Goal: Information Seeking & Learning: Learn about a topic

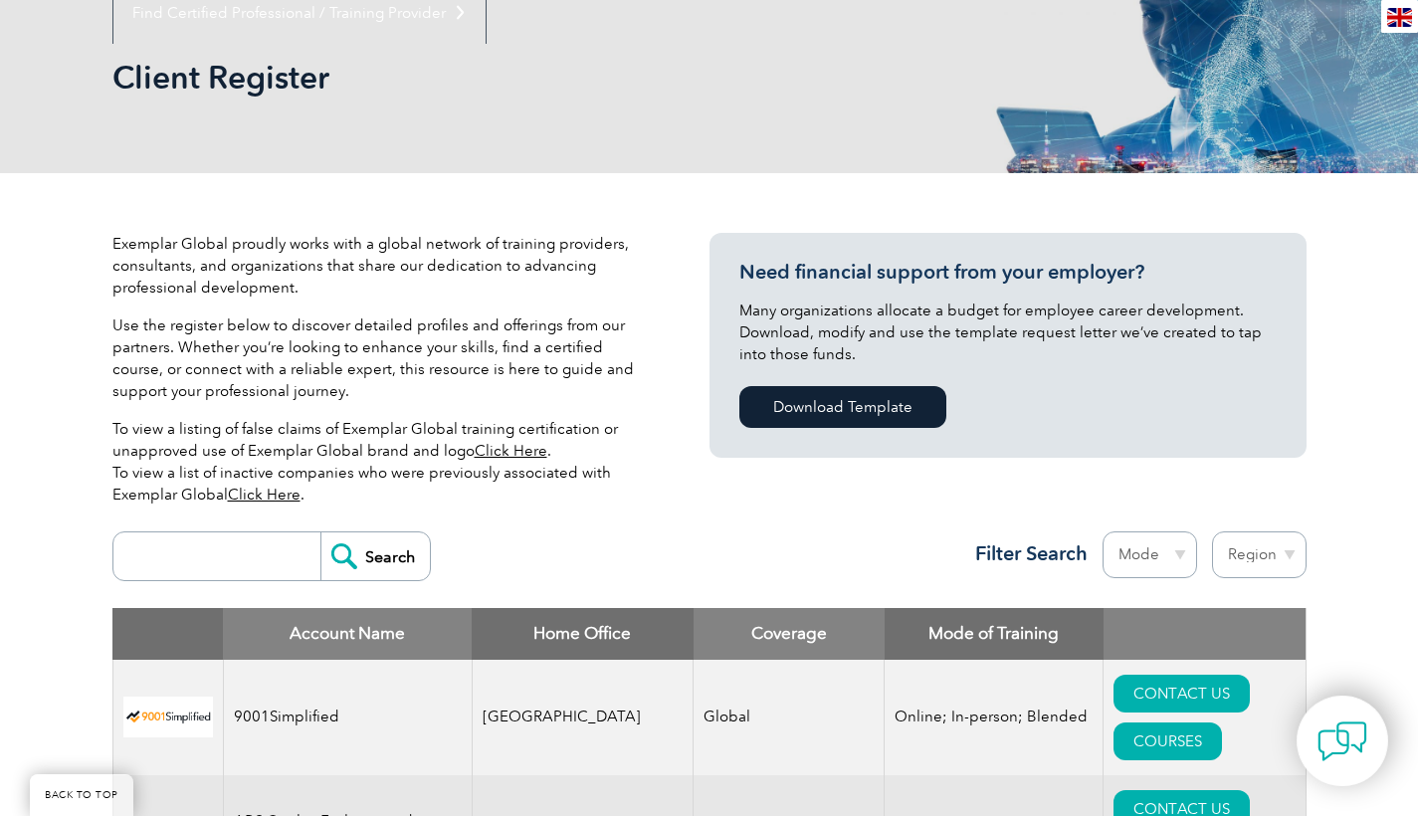
scroll to position [763, 0]
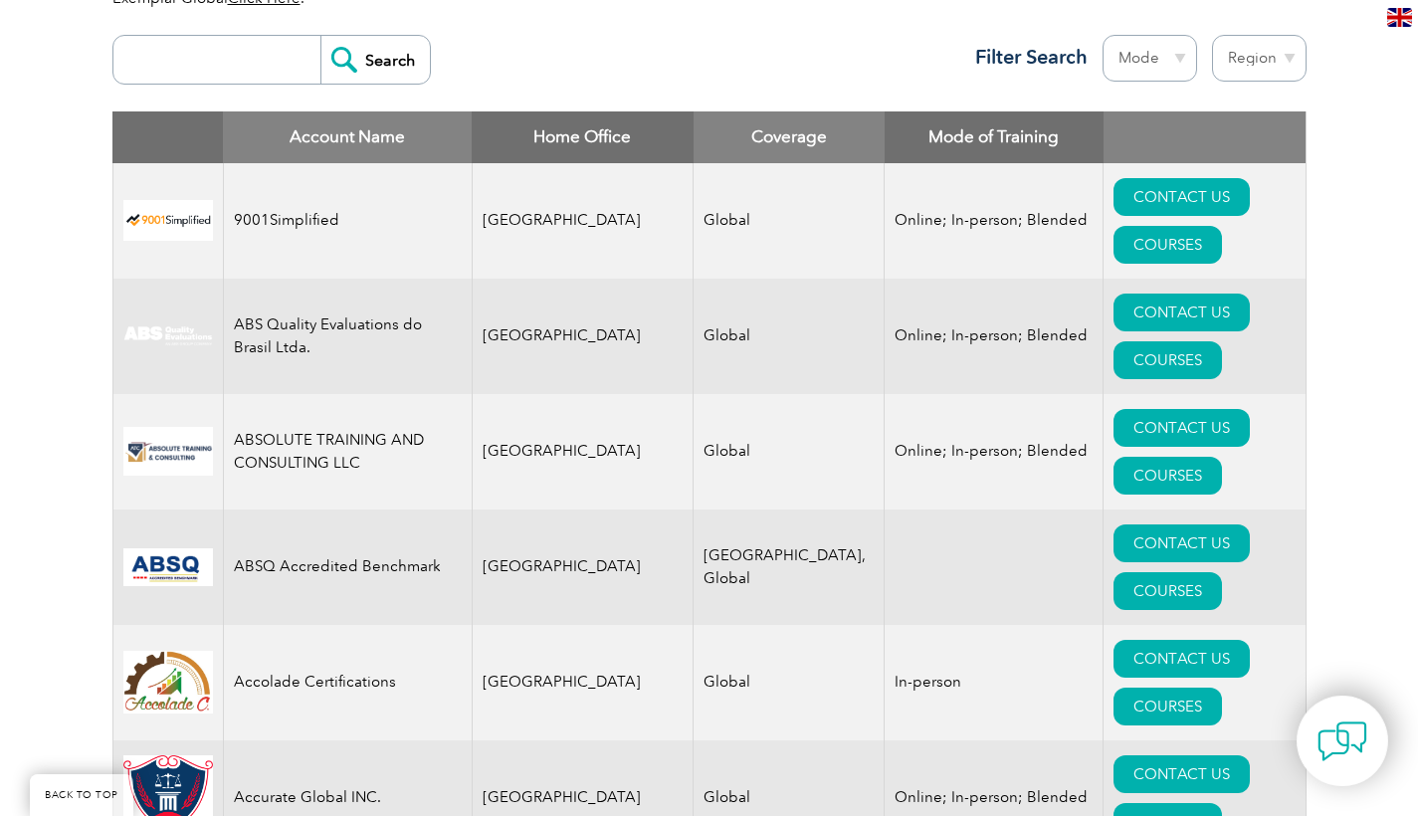
select select "[GEOGRAPHIC_DATA]"
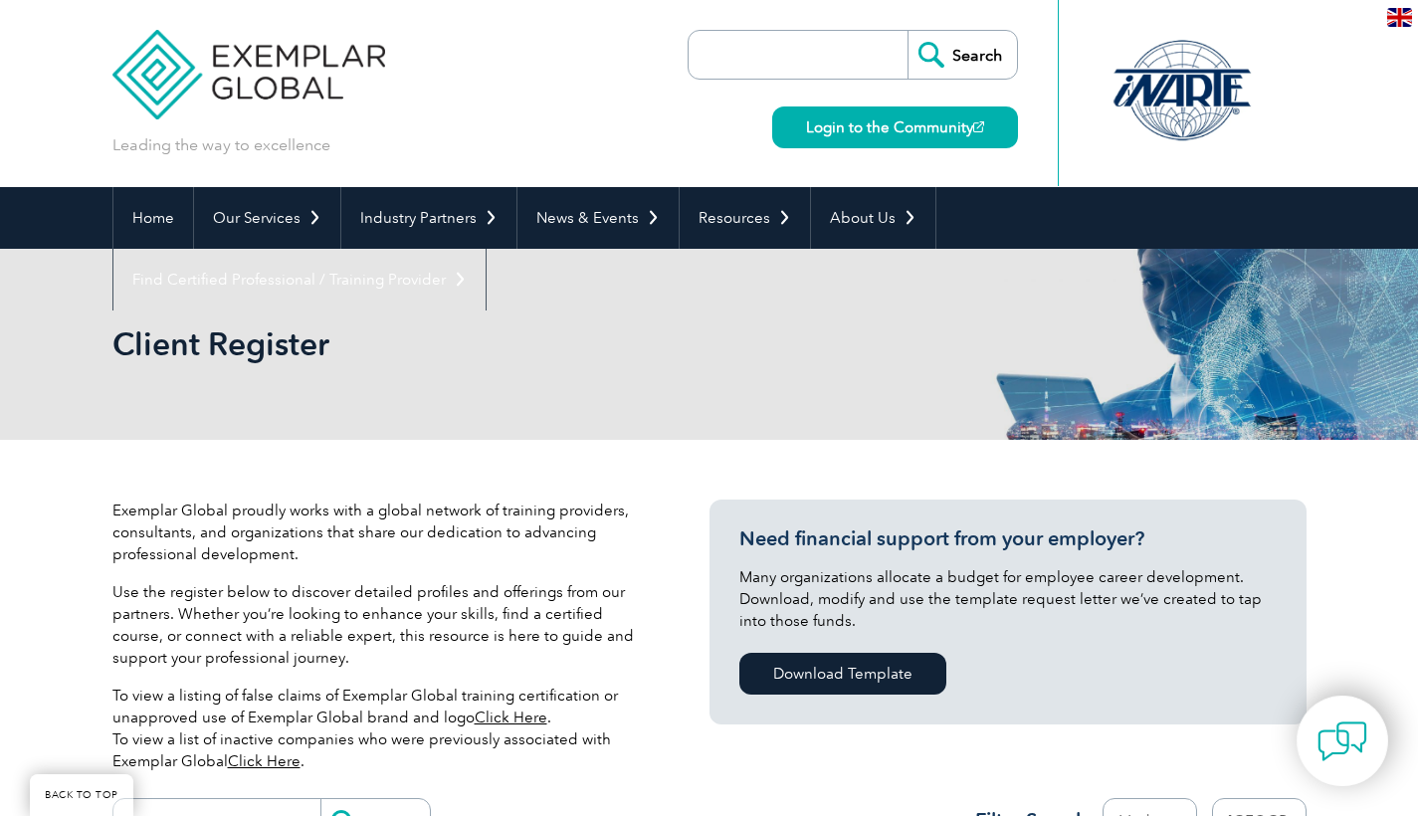
select select "[GEOGRAPHIC_DATA]"
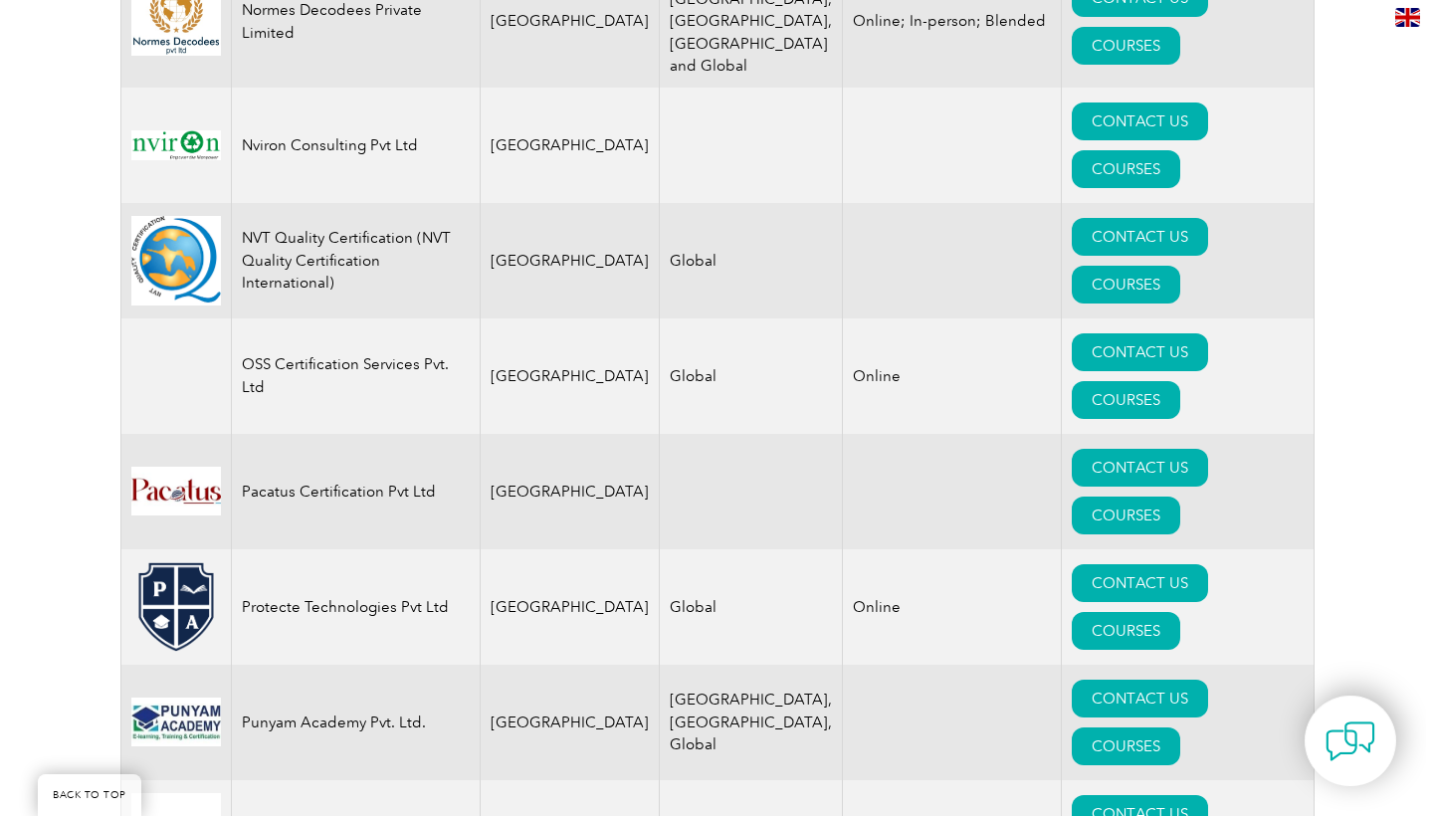
scroll to position [3401, 0]
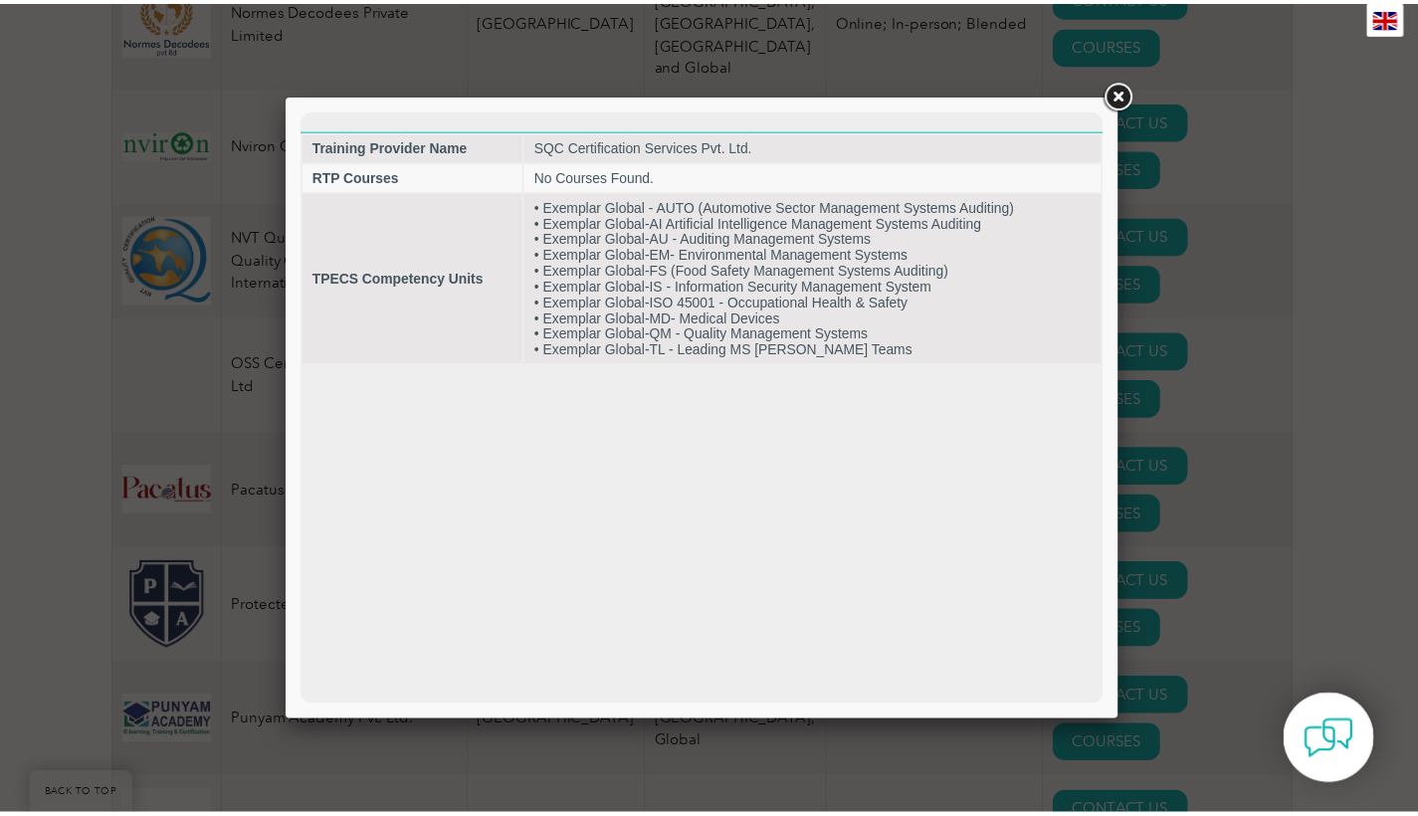
scroll to position [0, 0]
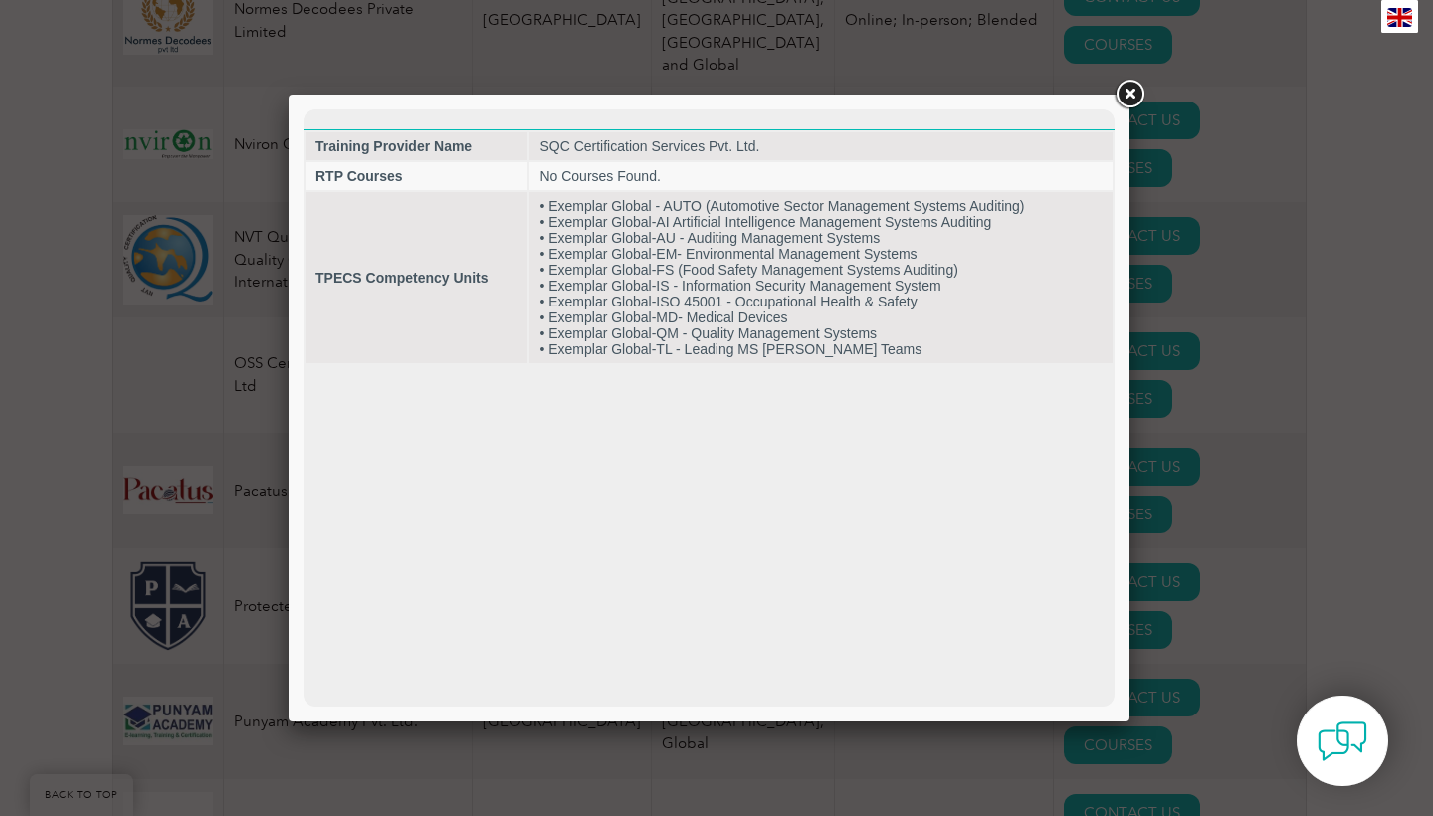
click at [1134, 98] on link at bounding box center [1130, 95] width 36 height 36
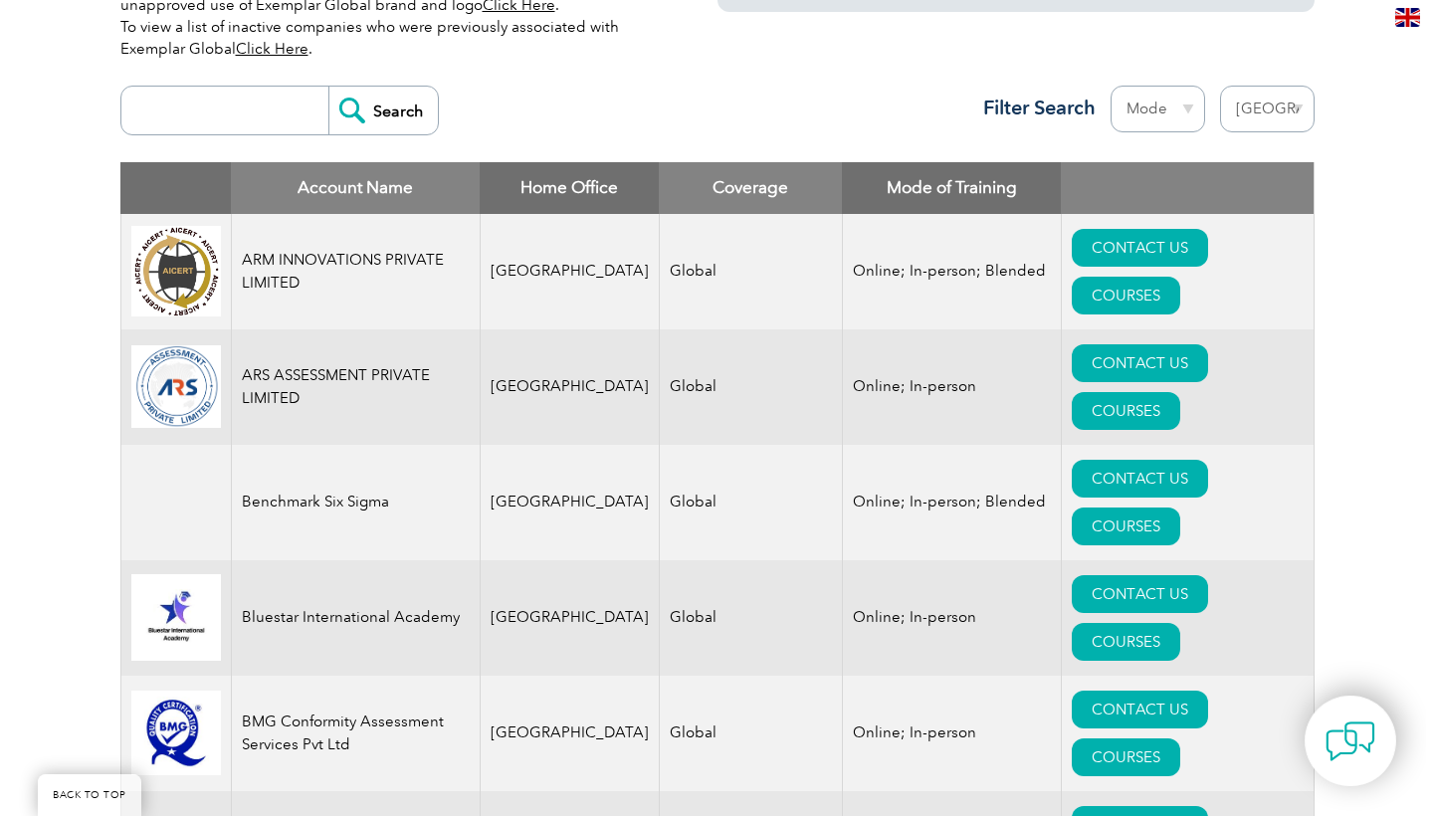
scroll to position [715, 0]
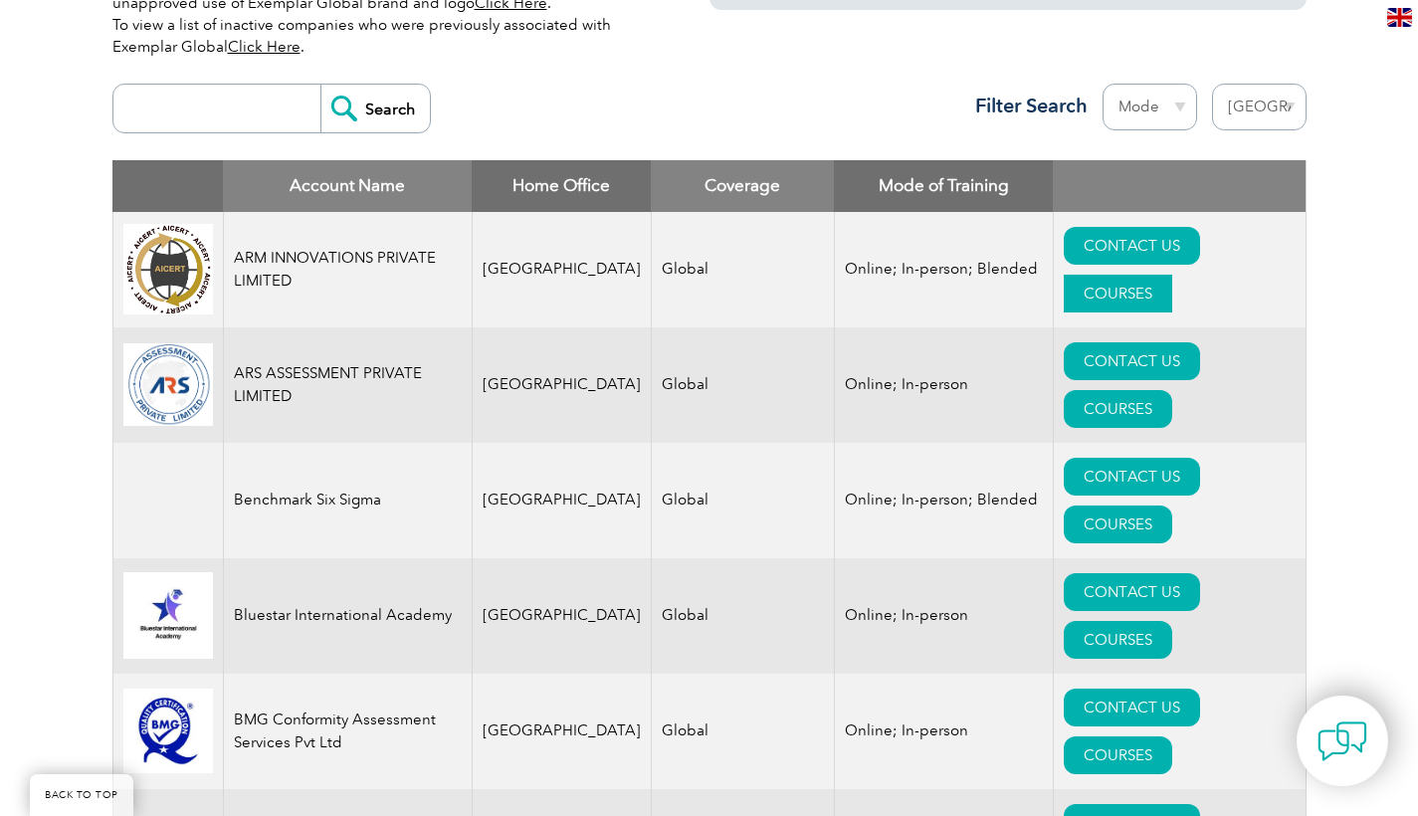
click at [1173, 275] on link "COURSES" at bounding box center [1118, 294] width 108 height 38
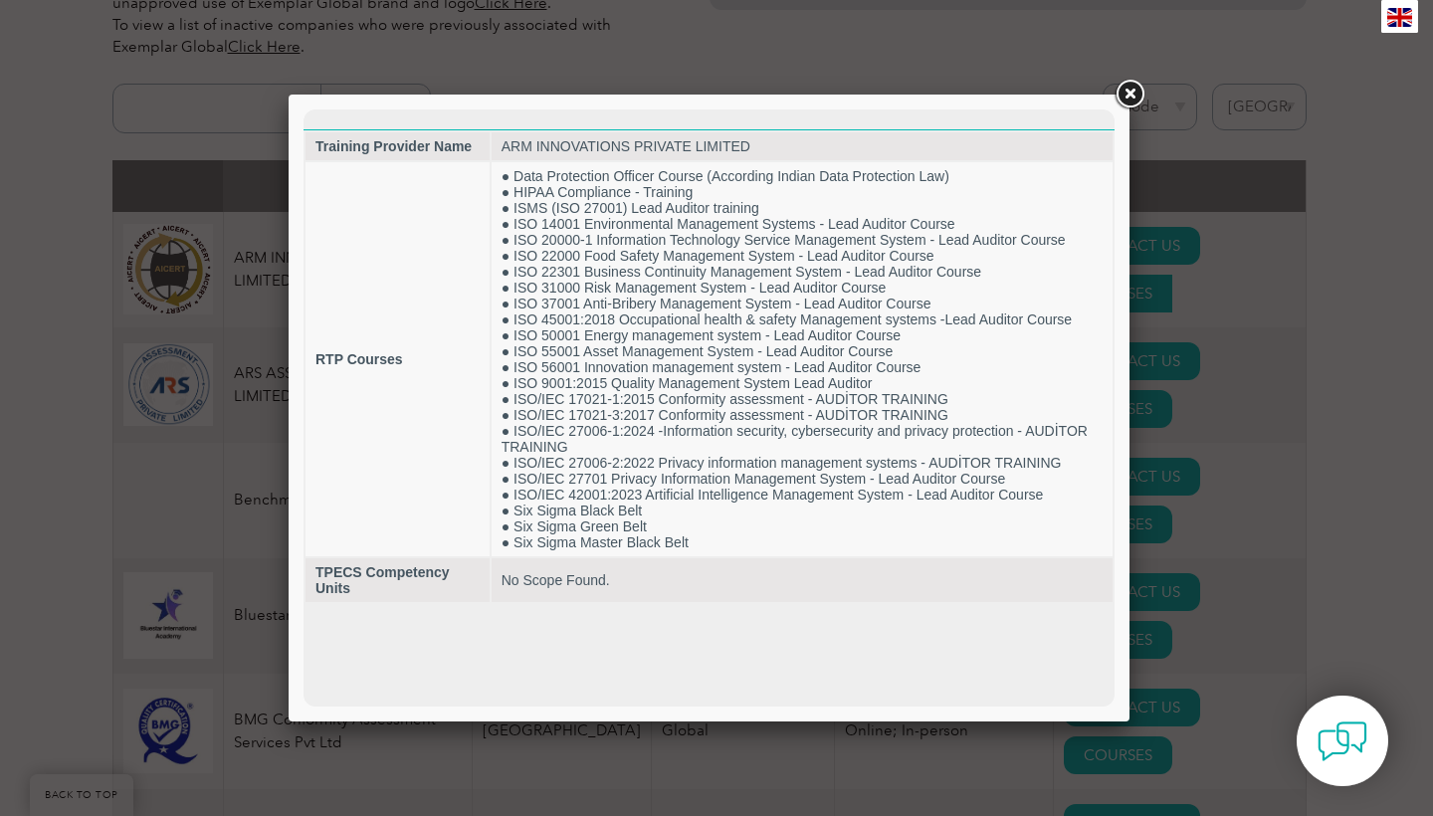
scroll to position [0, 0]
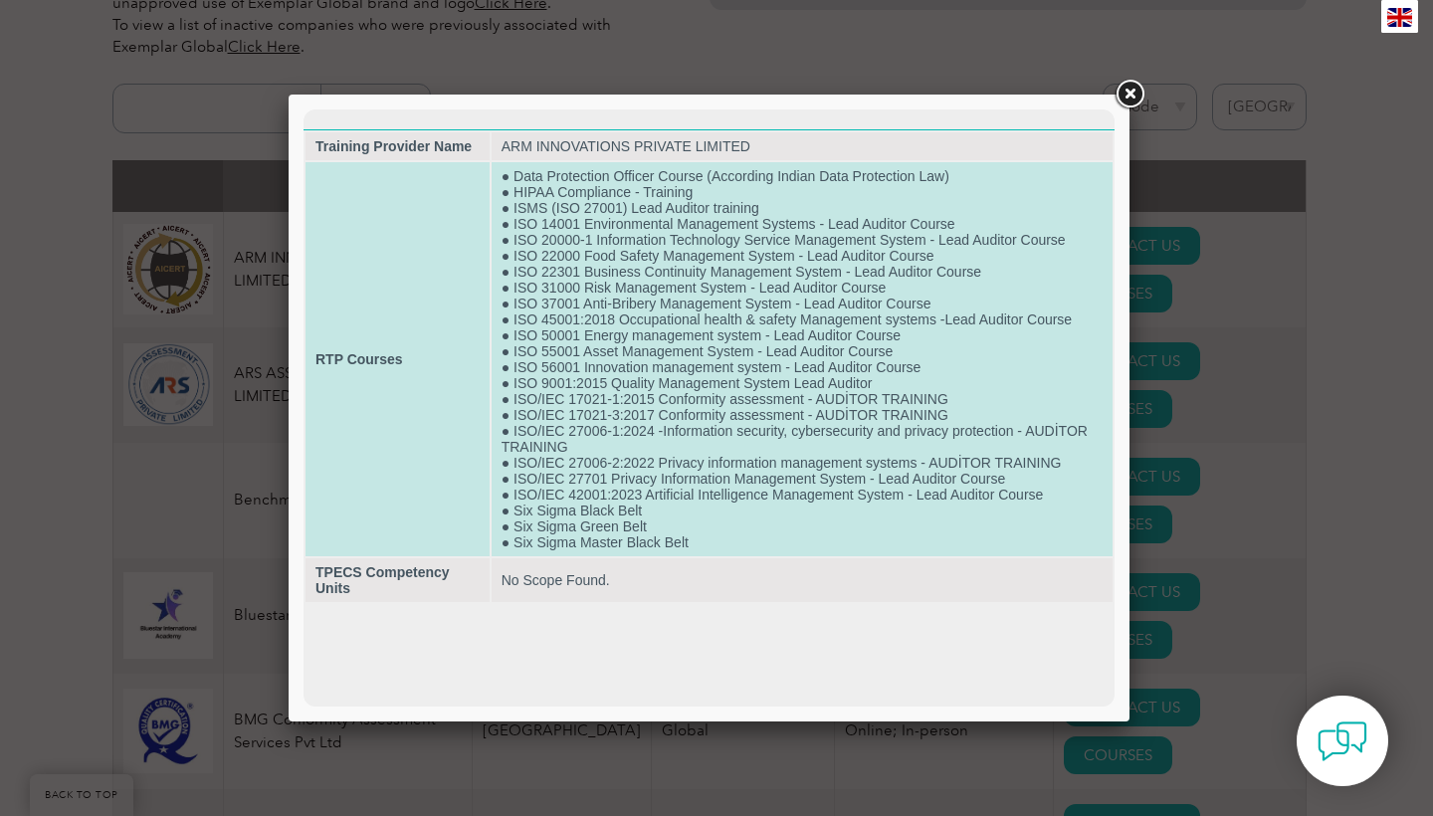
click at [615, 502] on td "● Data Protection Officer Course (According Indian Data Protection Law) ● HIPAA…" at bounding box center [802, 359] width 621 height 394
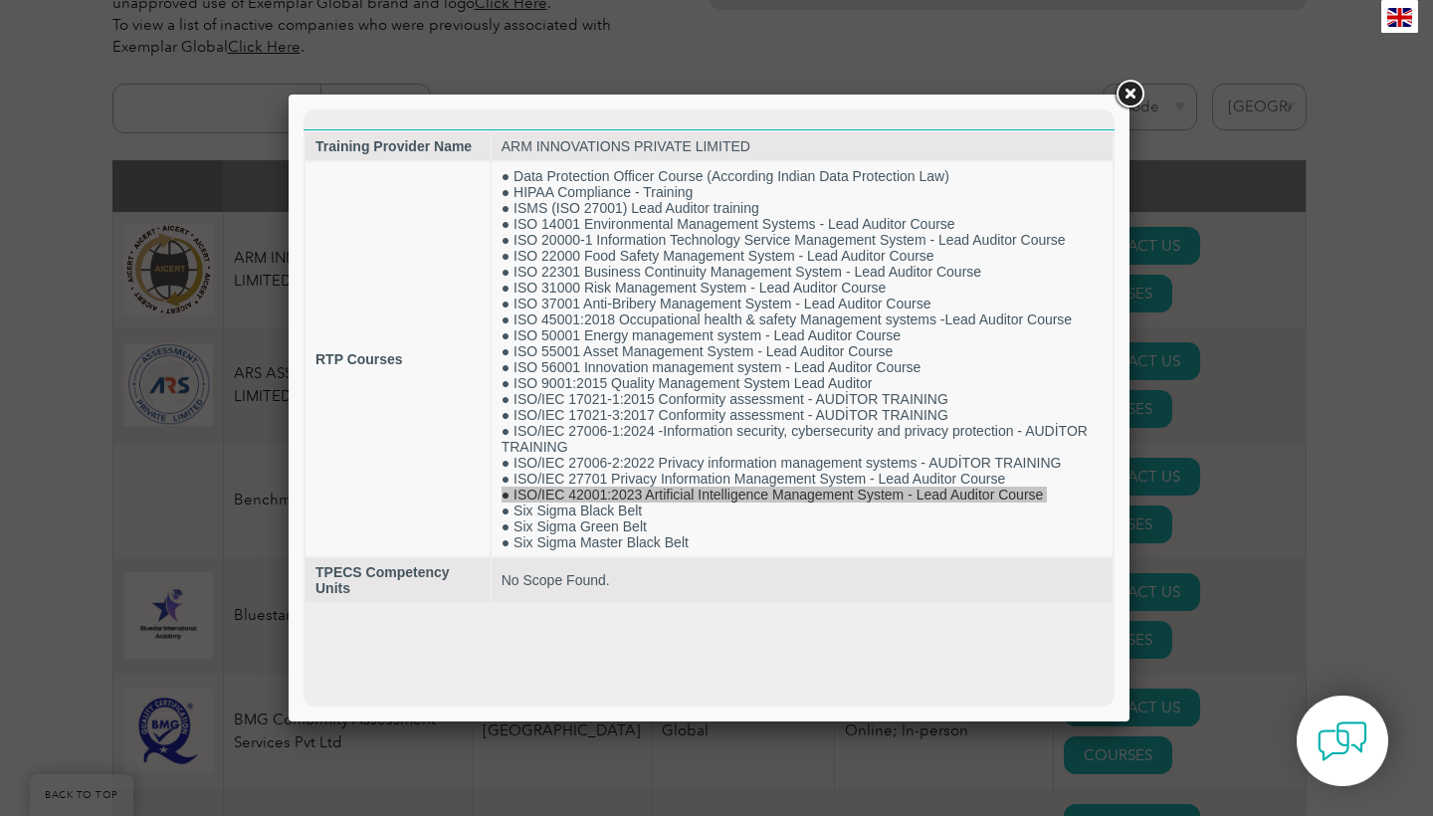
click at [1128, 95] on link at bounding box center [1130, 95] width 36 height 36
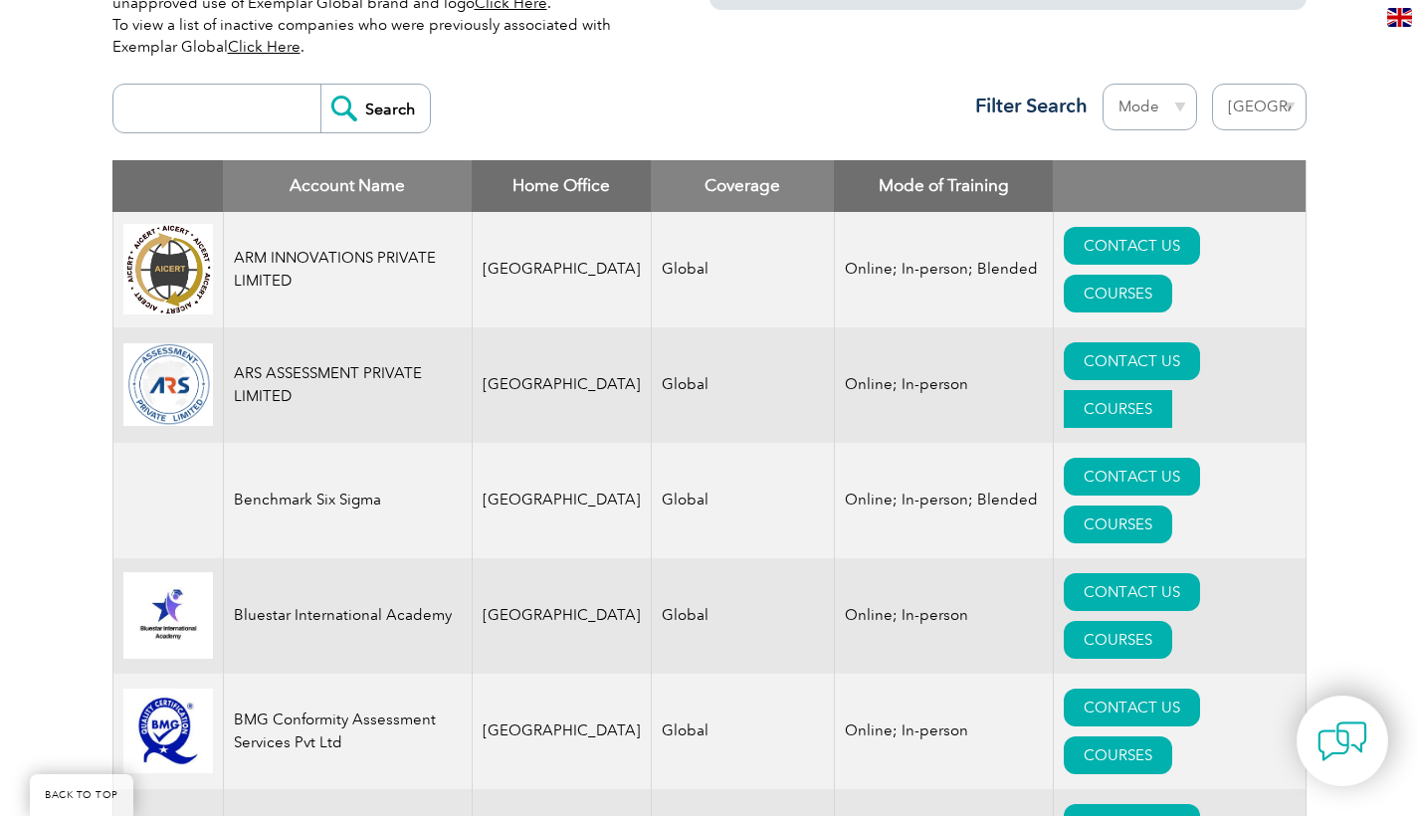
click at [1173, 390] on link "COURSES" at bounding box center [1118, 409] width 108 height 38
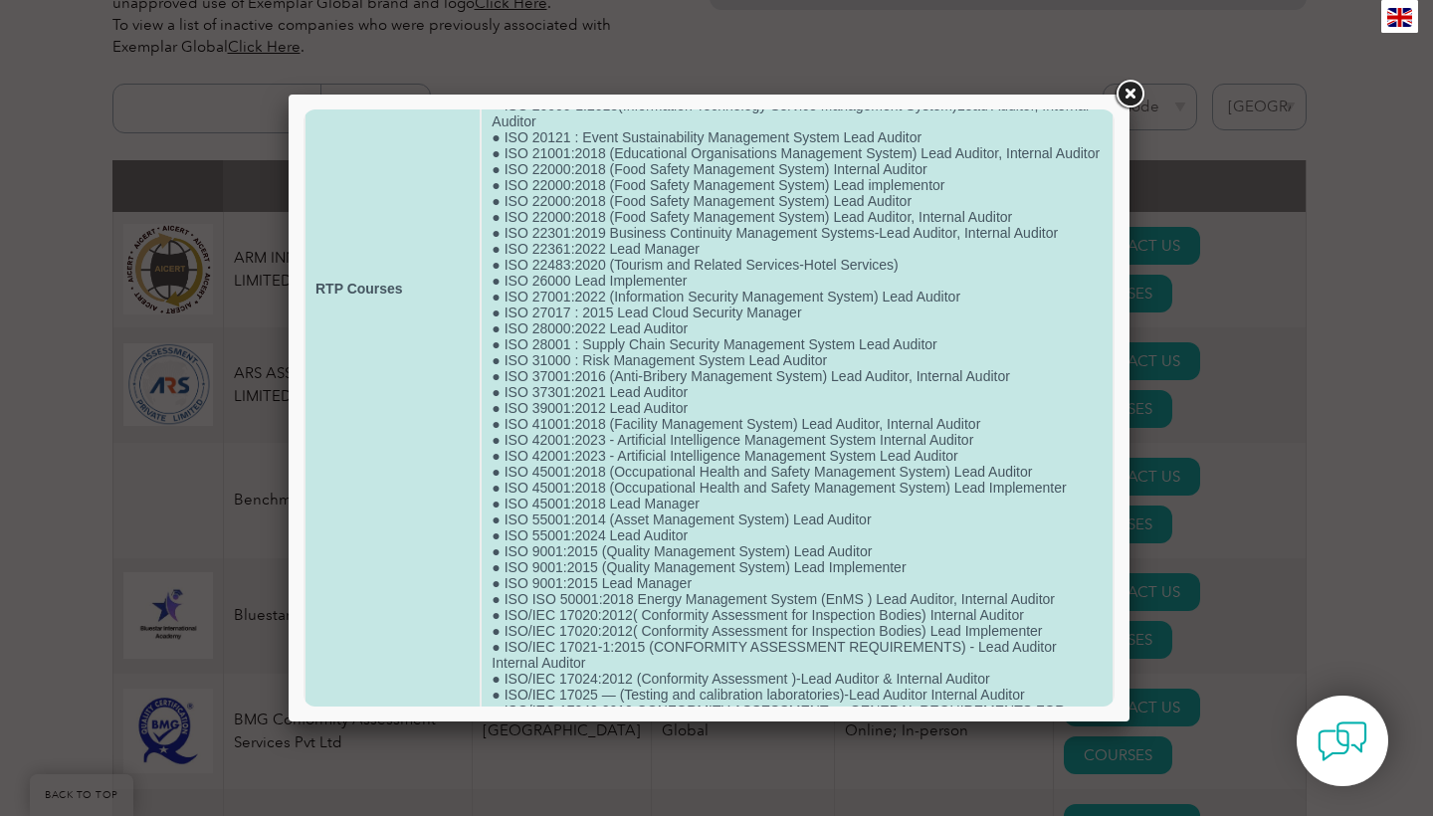
scroll to position [481, 0]
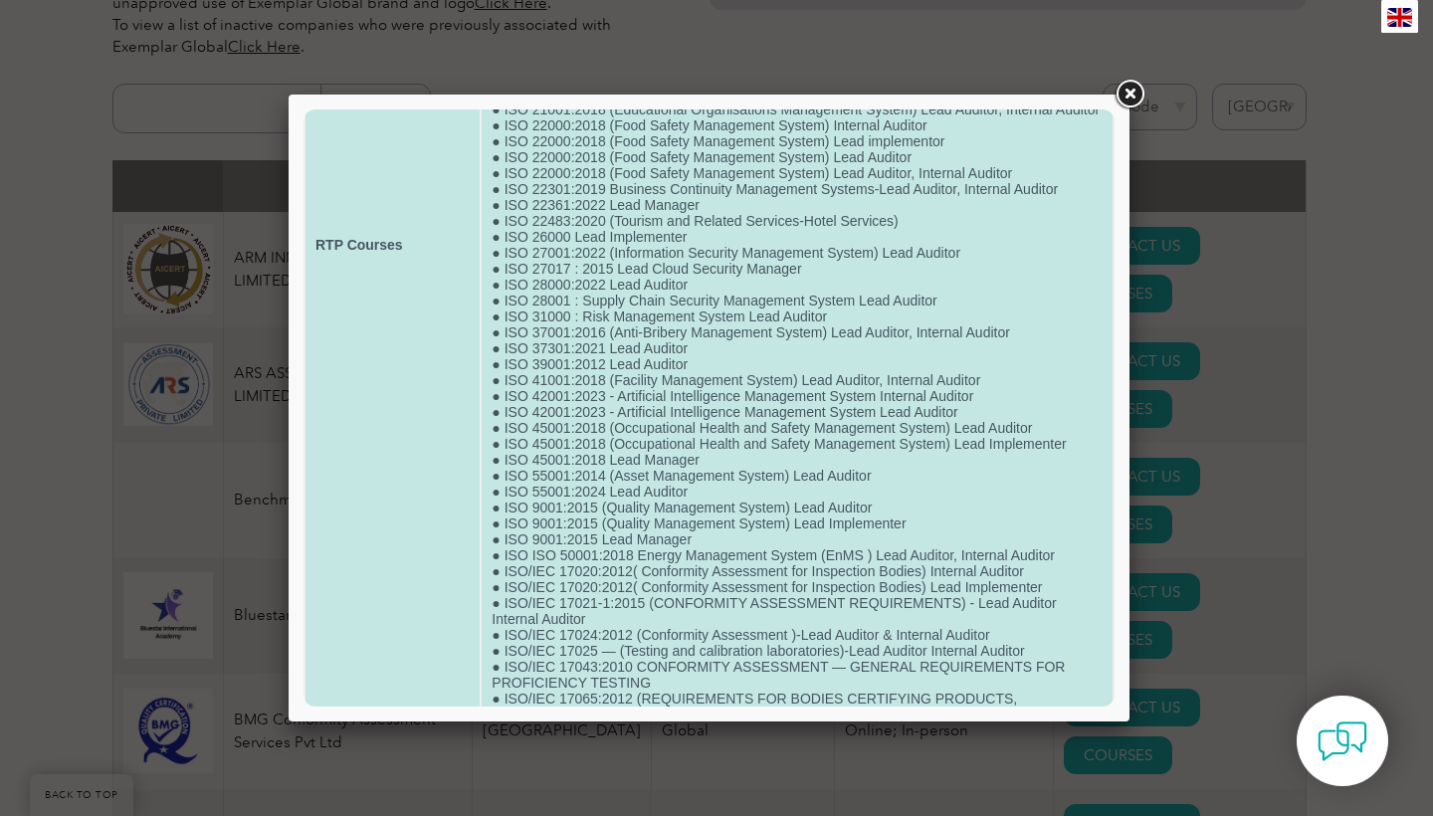
click at [865, 417] on td "● HALAL ( Lead Auditor, Internal Auditor) ● ISO 13485:2016 (Medical Devices Qua…" at bounding box center [797, 244] width 631 height 1095
click at [866, 433] on td "● HALAL ( Lead Auditor, Internal Auditor) ● ISO 13485:2016 (Medical Devices Qua…" at bounding box center [797, 244] width 631 height 1095
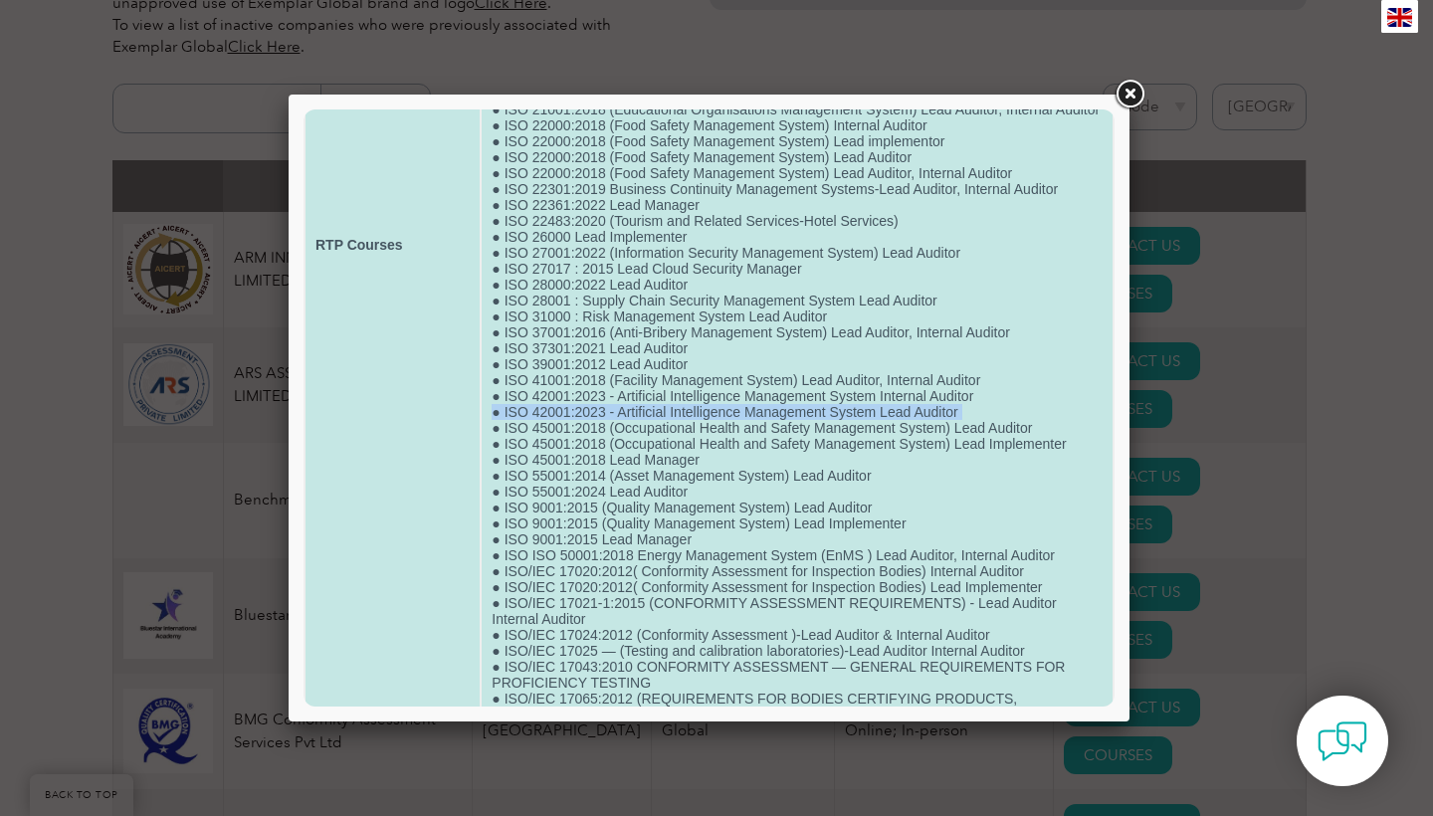
click at [866, 433] on td "● HALAL ( Lead Auditor, Internal Auditor) ● ISO 13485:2016 (Medical Devices Qua…" at bounding box center [797, 244] width 631 height 1095
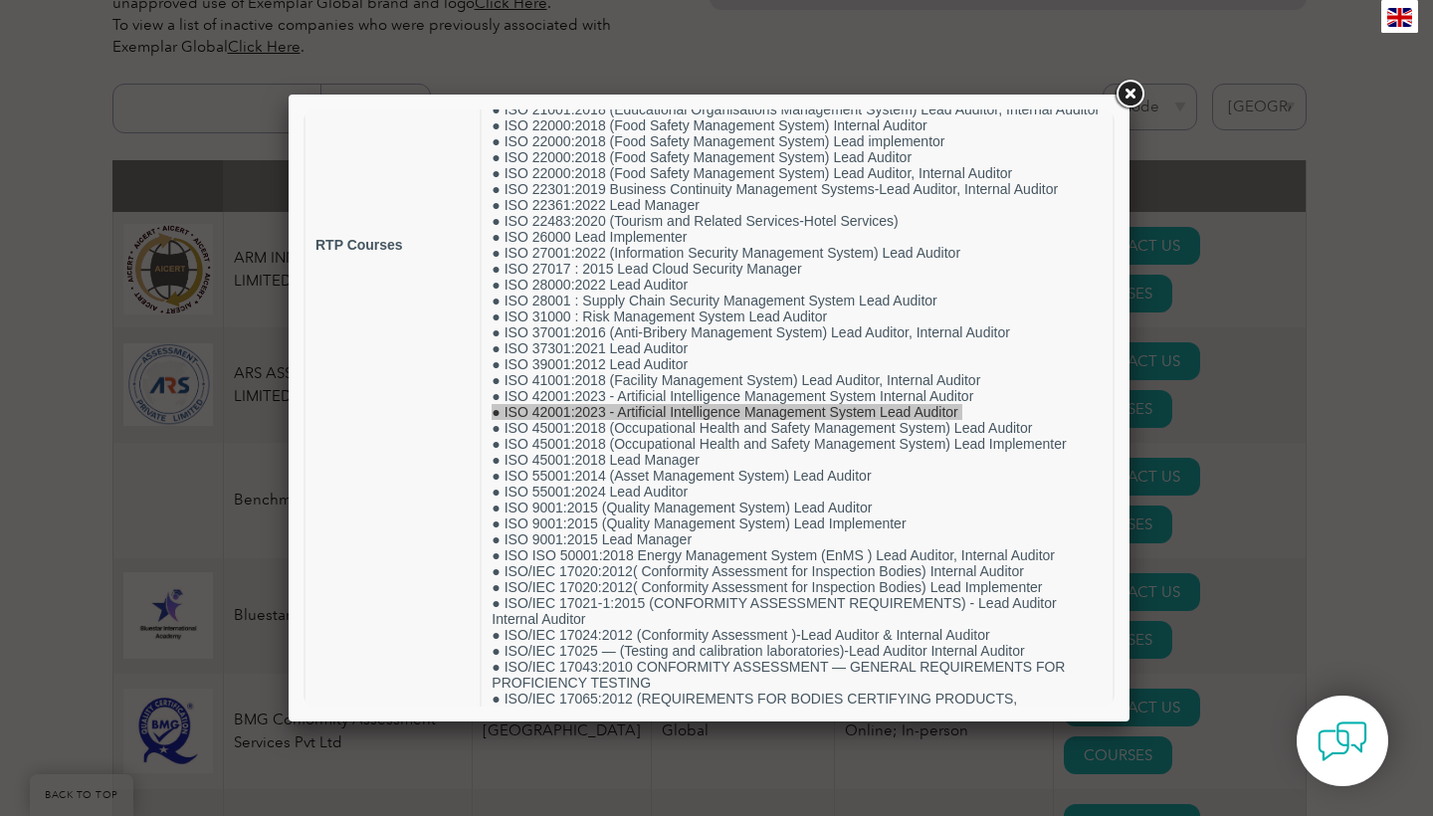
click at [1138, 94] on link at bounding box center [1130, 95] width 36 height 36
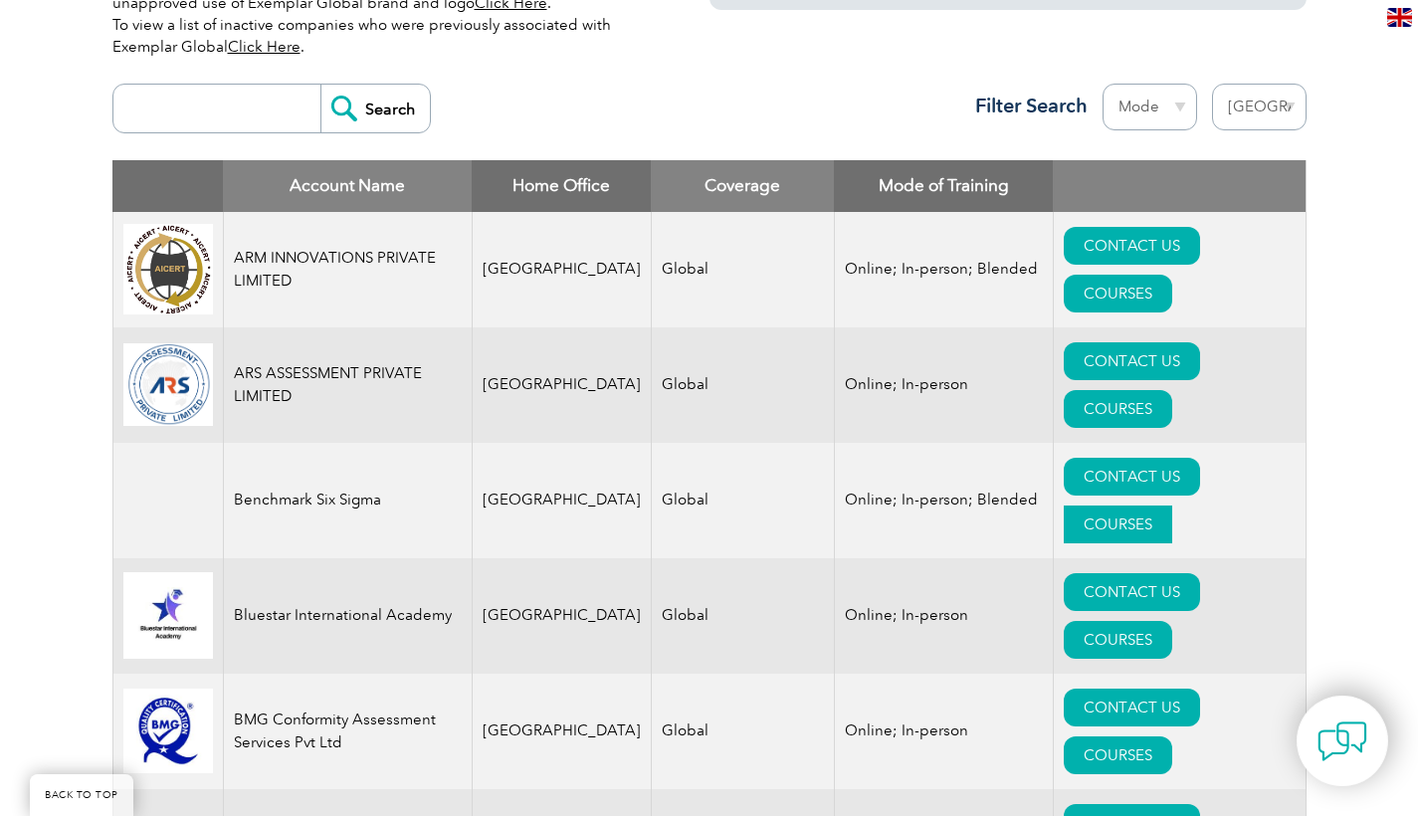
click at [1173, 506] on link "COURSES" at bounding box center [1118, 525] width 108 height 38
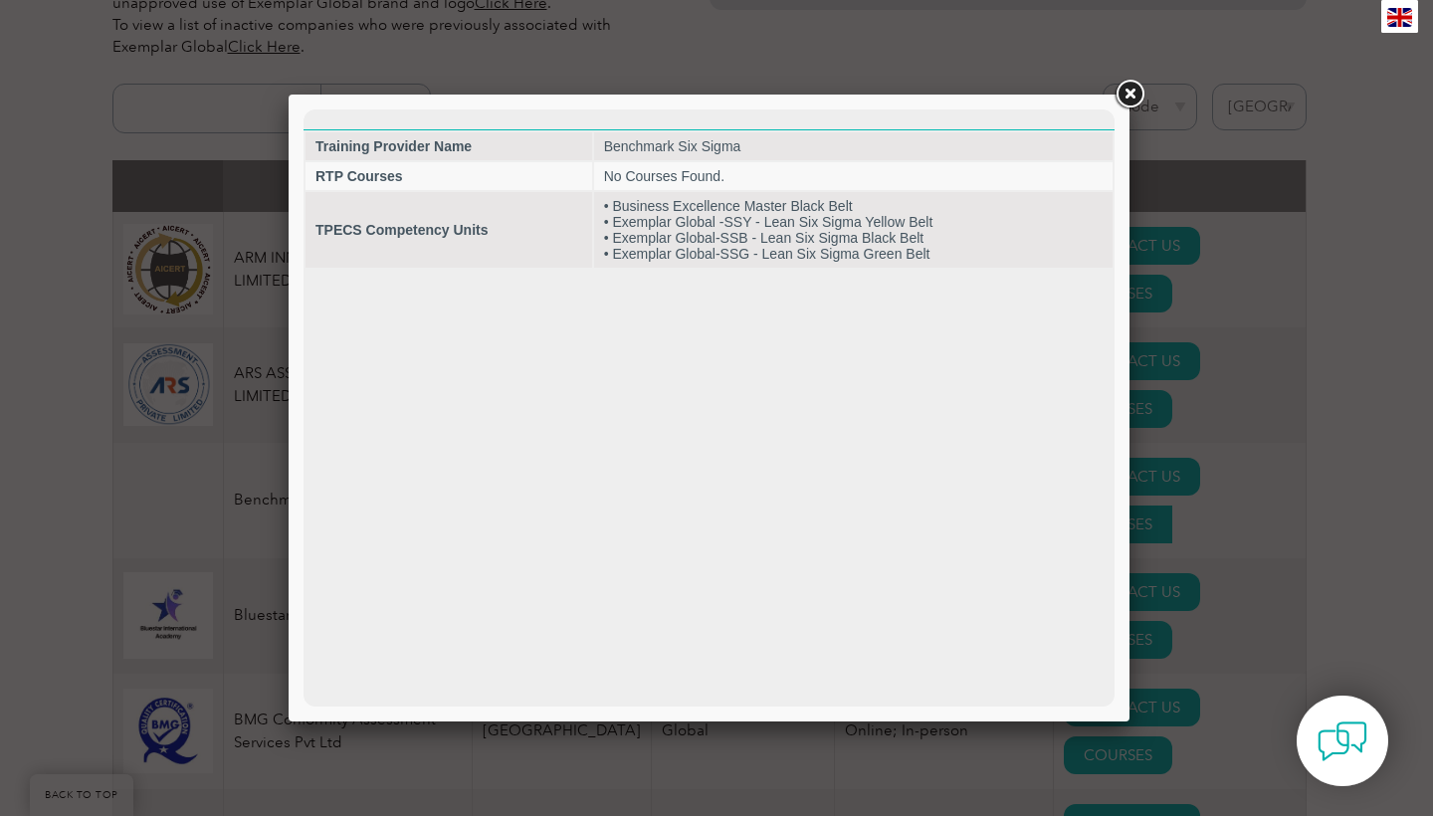
scroll to position [0, 0]
click at [1132, 98] on link at bounding box center [1130, 95] width 36 height 36
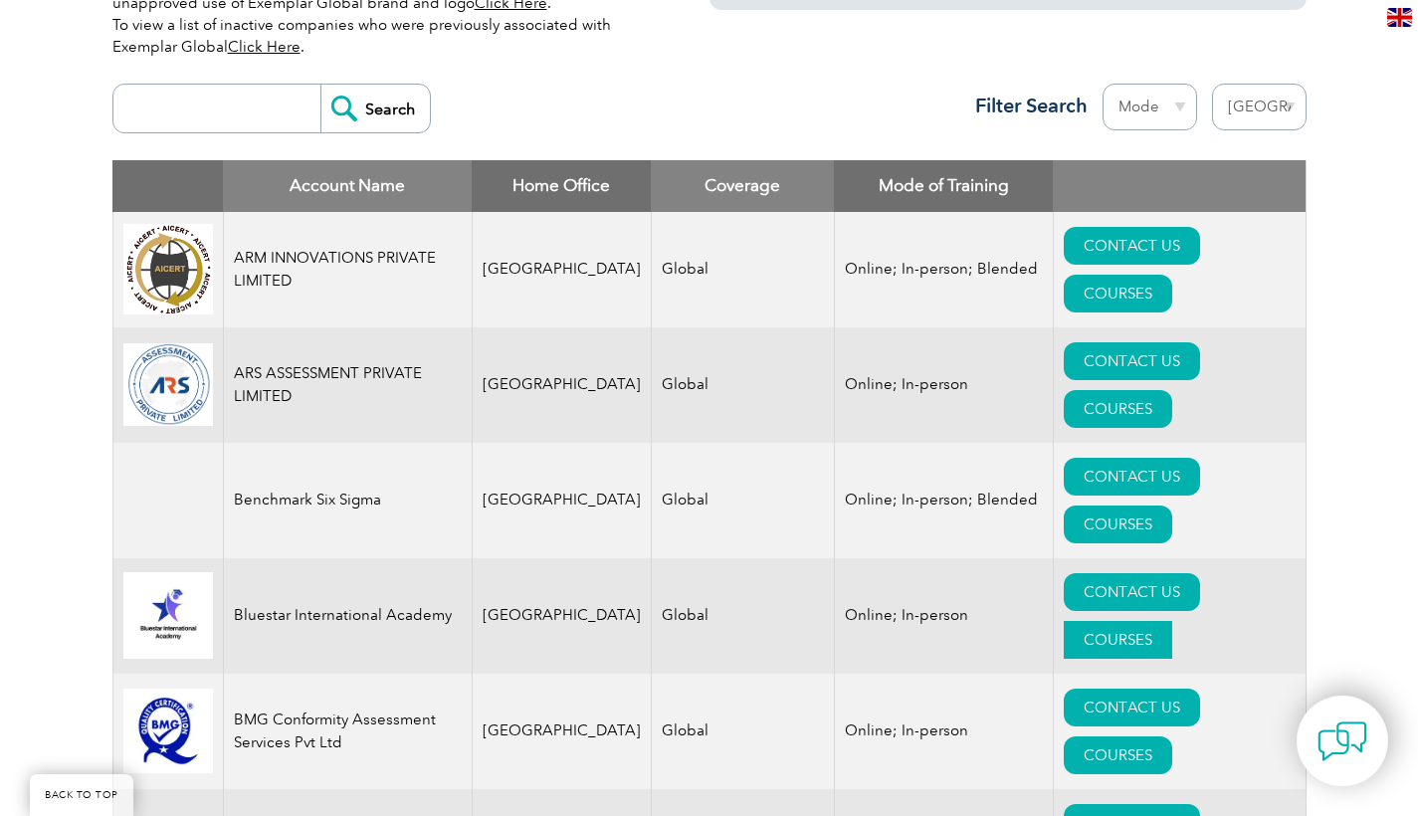
click at [1173, 621] on link "COURSES" at bounding box center [1118, 640] width 108 height 38
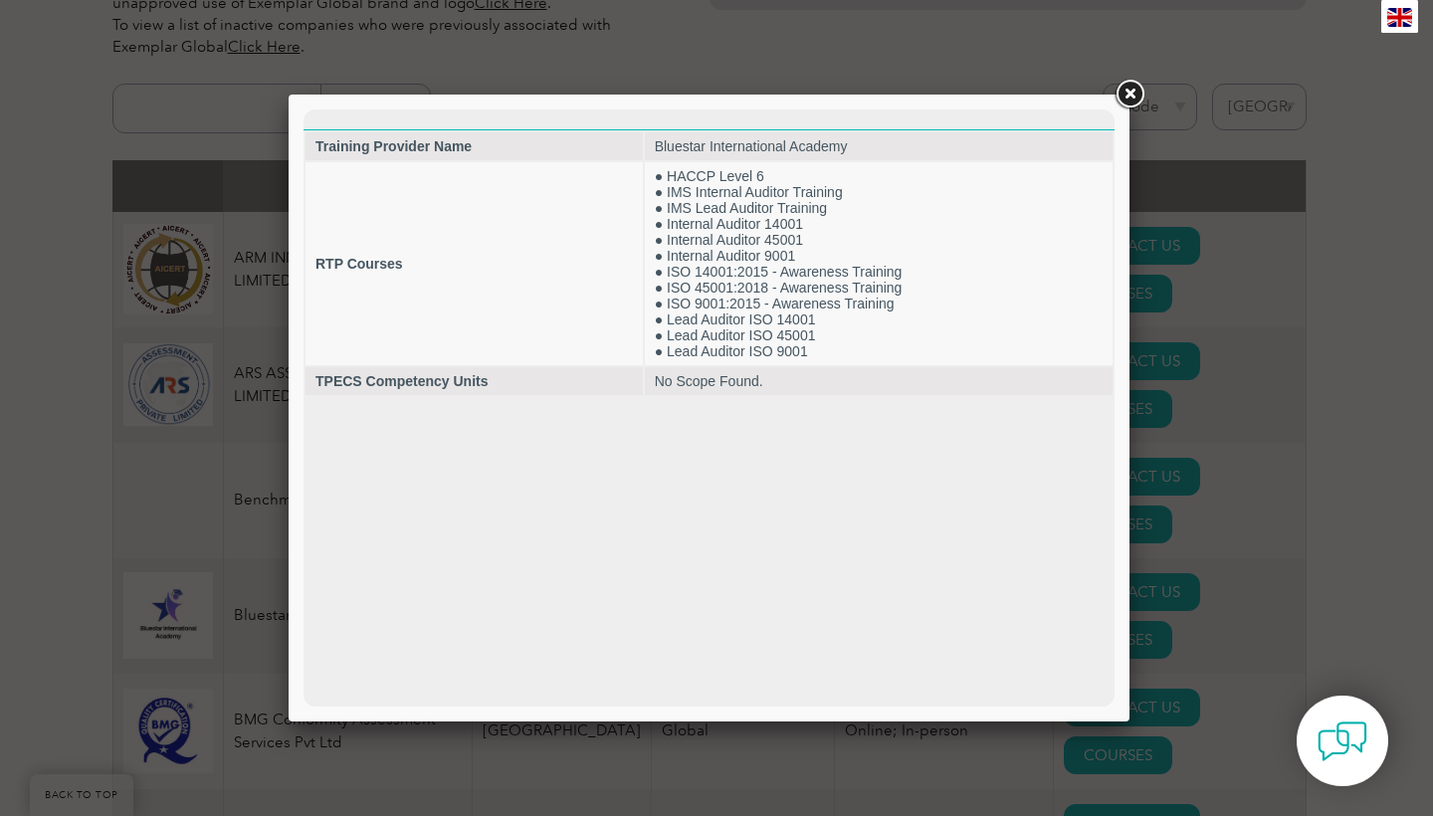
click at [1134, 98] on link at bounding box center [1130, 95] width 36 height 36
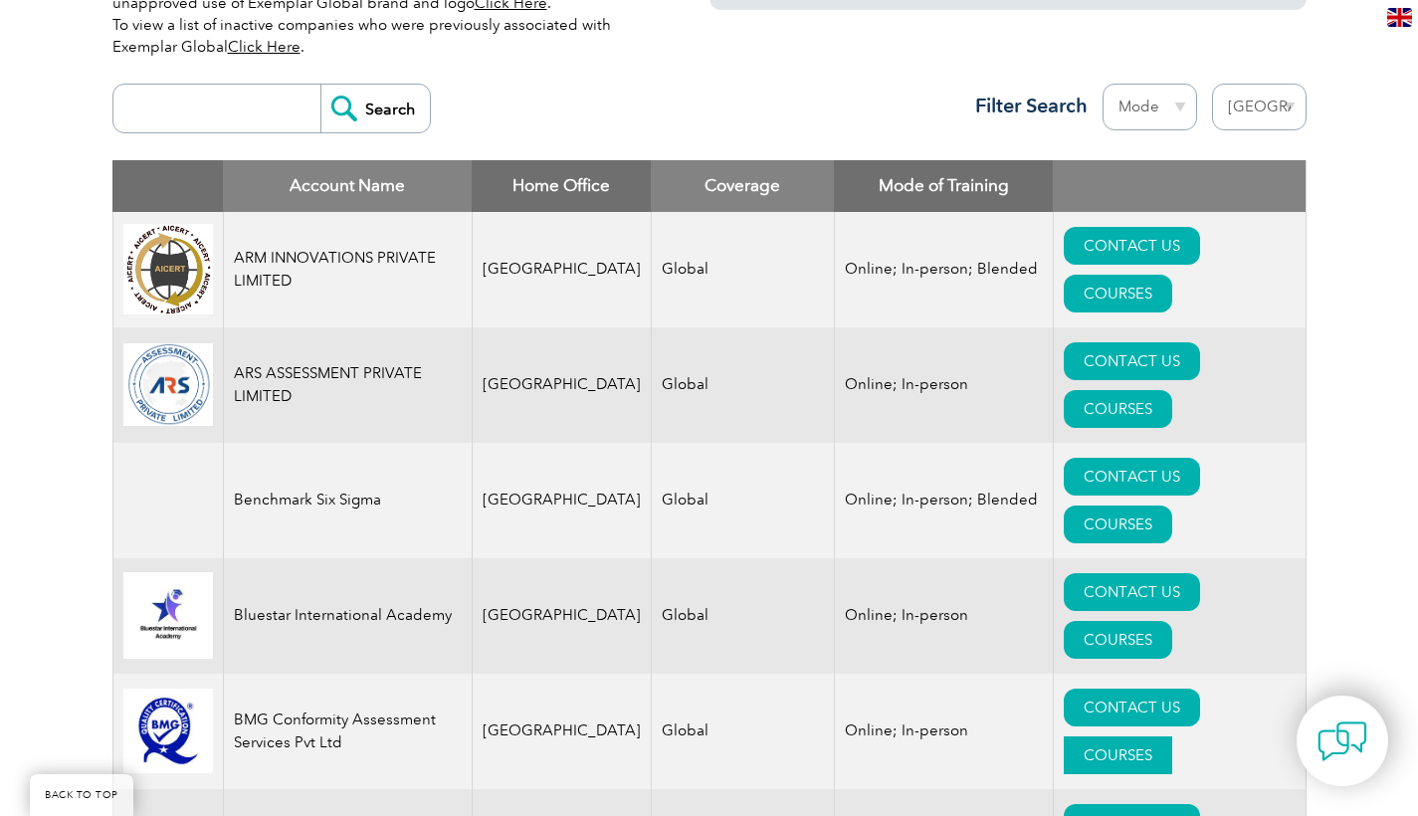
click at [1173, 737] on link "COURSES" at bounding box center [1118, 756] width 108 height 38
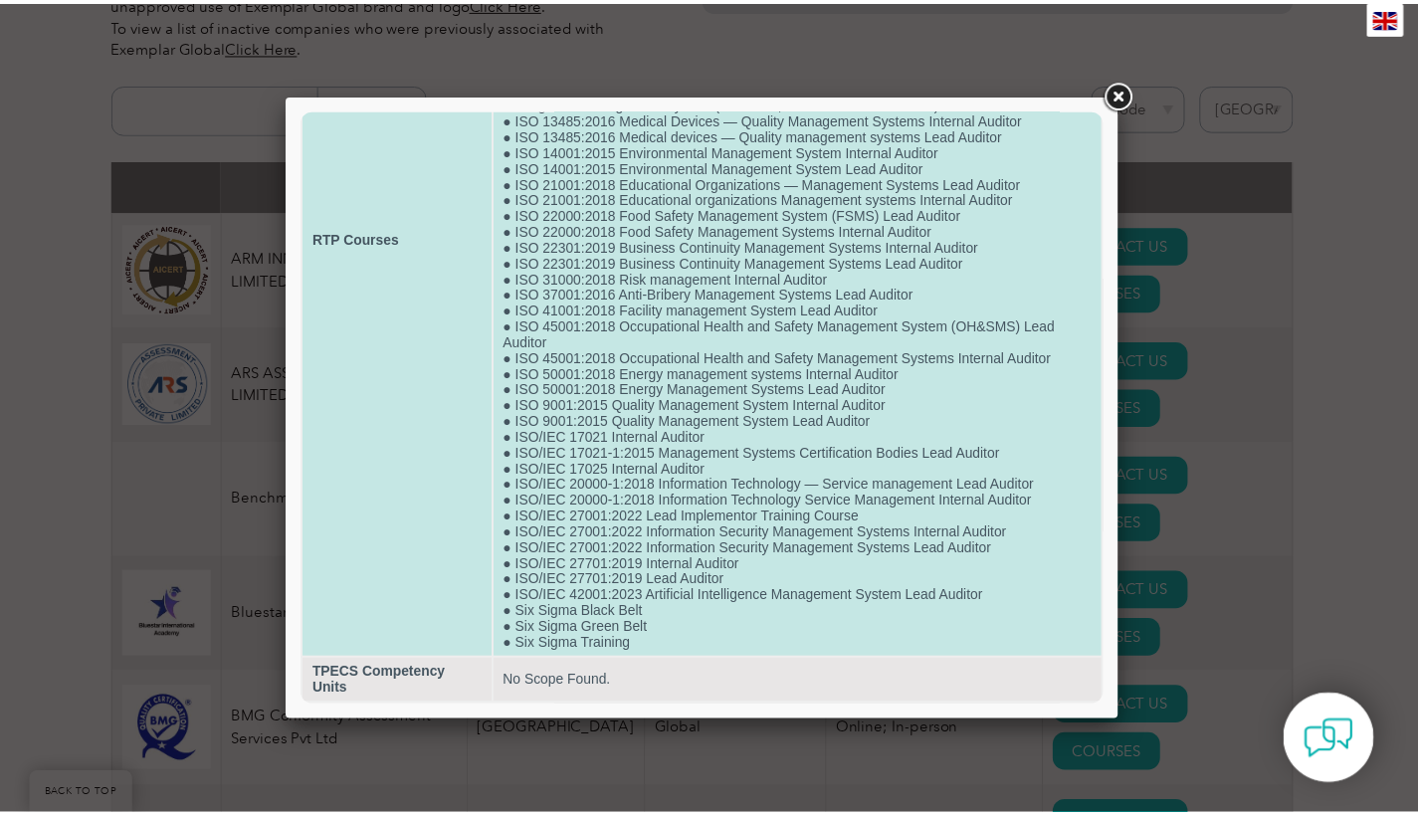
scroll to position [346, 0]
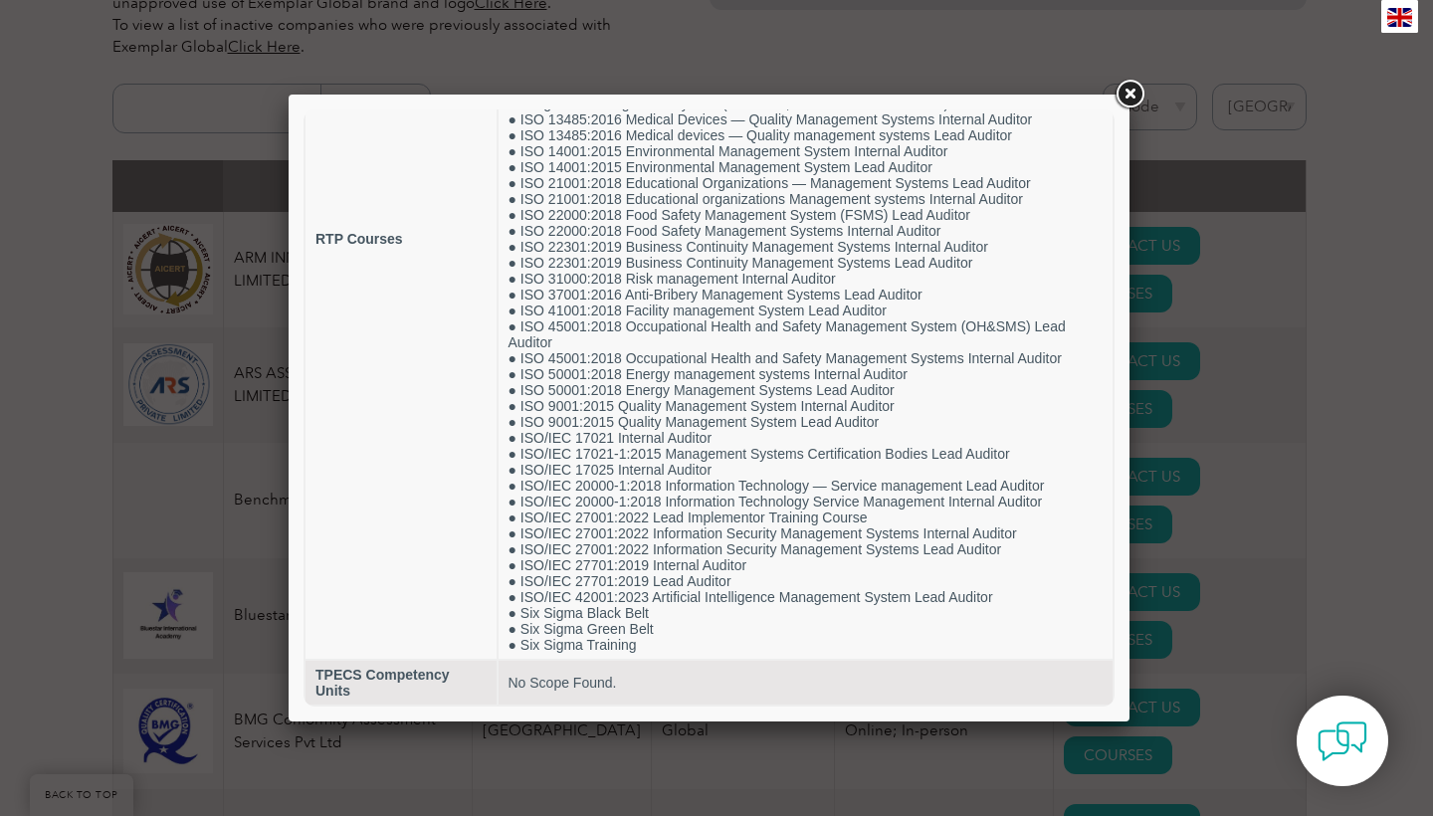
click at [1137, 100] on link at bounding box center [1130, 95] width 36 height 36
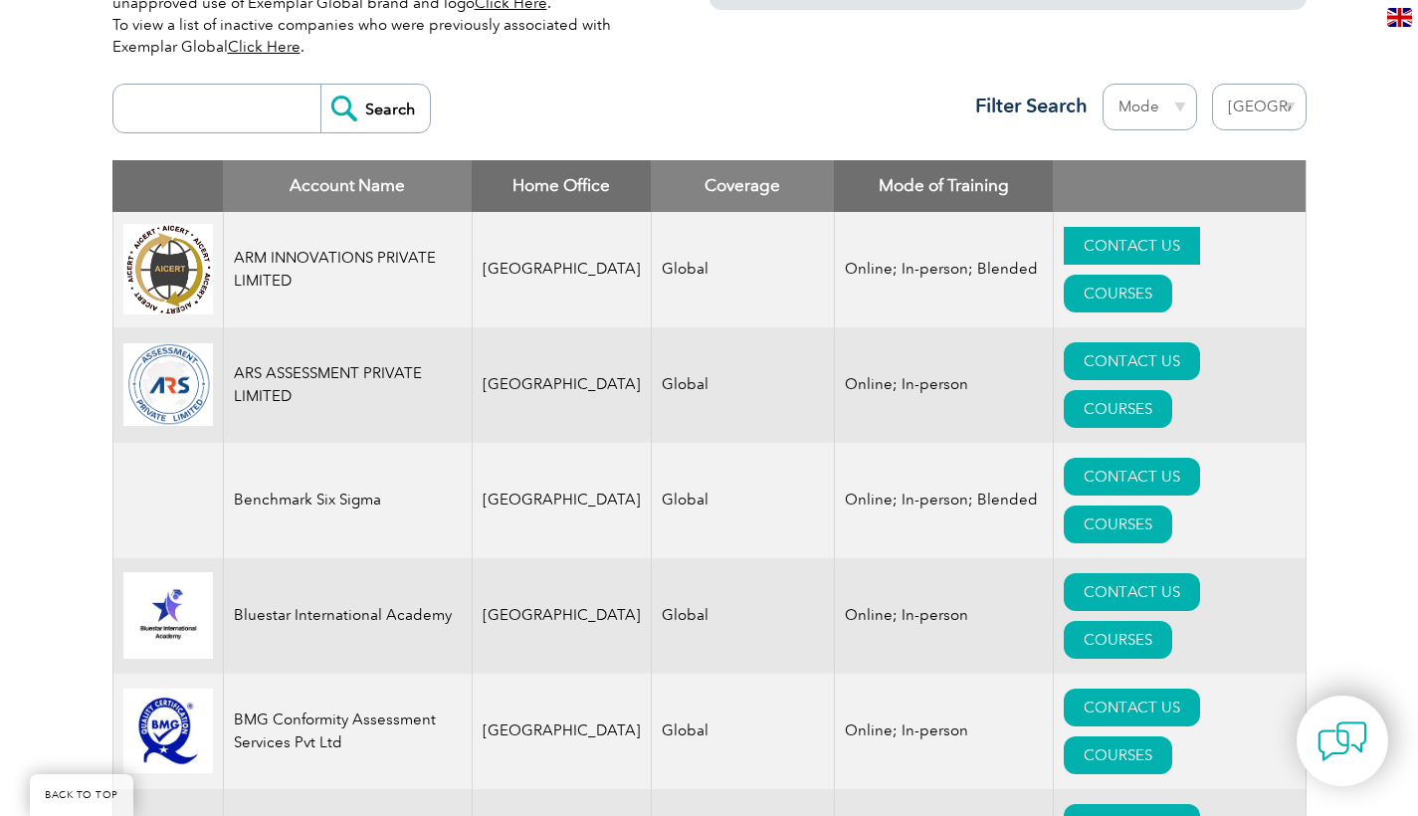
click at [1084, 252] on link "CONTACT US" at bounding box center [1132, 246] width 136 height 38
click at [1064, 353] on link "CONTACT US" at bounding box center [1132, 361] width 136 height 38
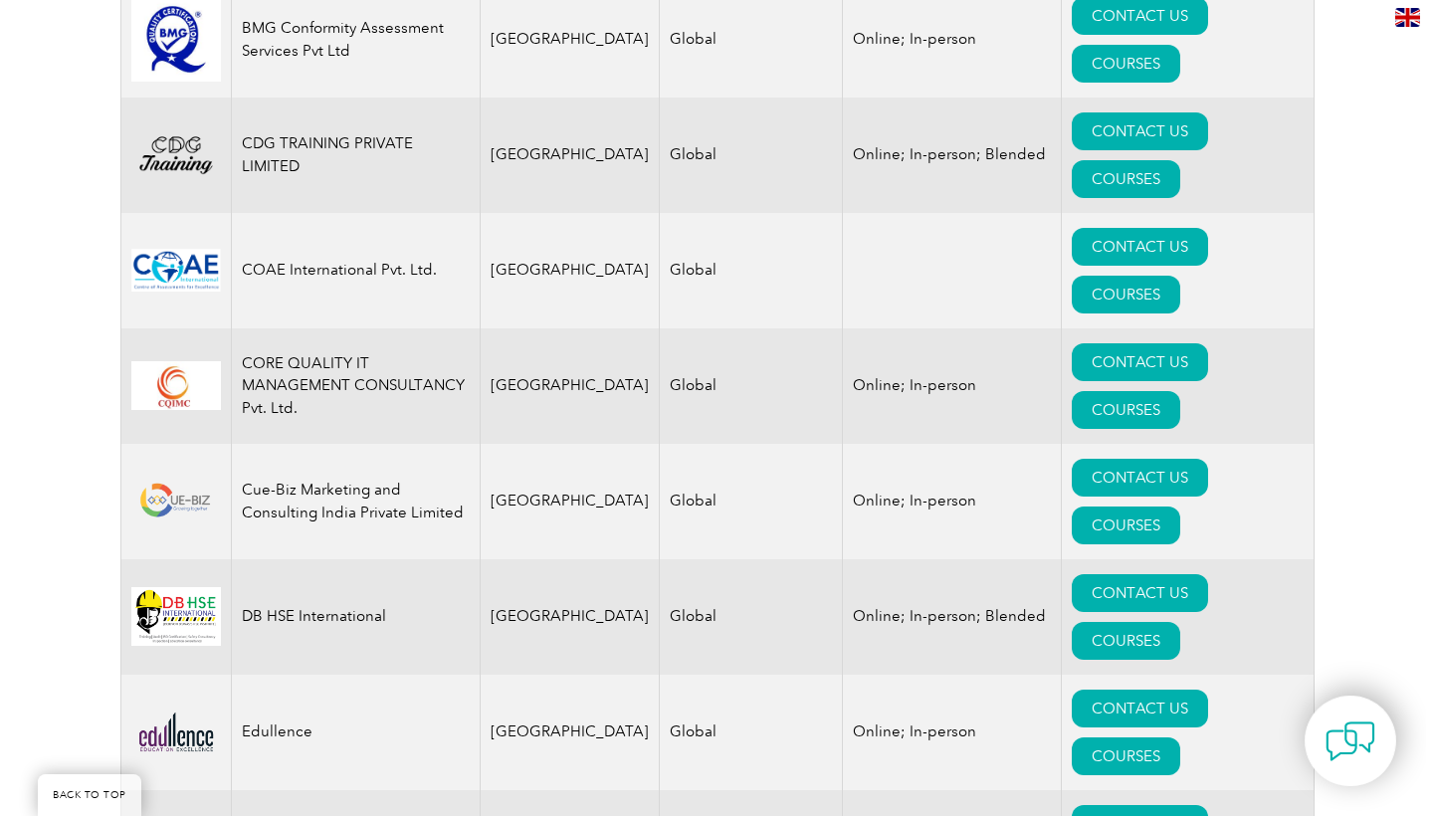
scroll to position [1411, 0]
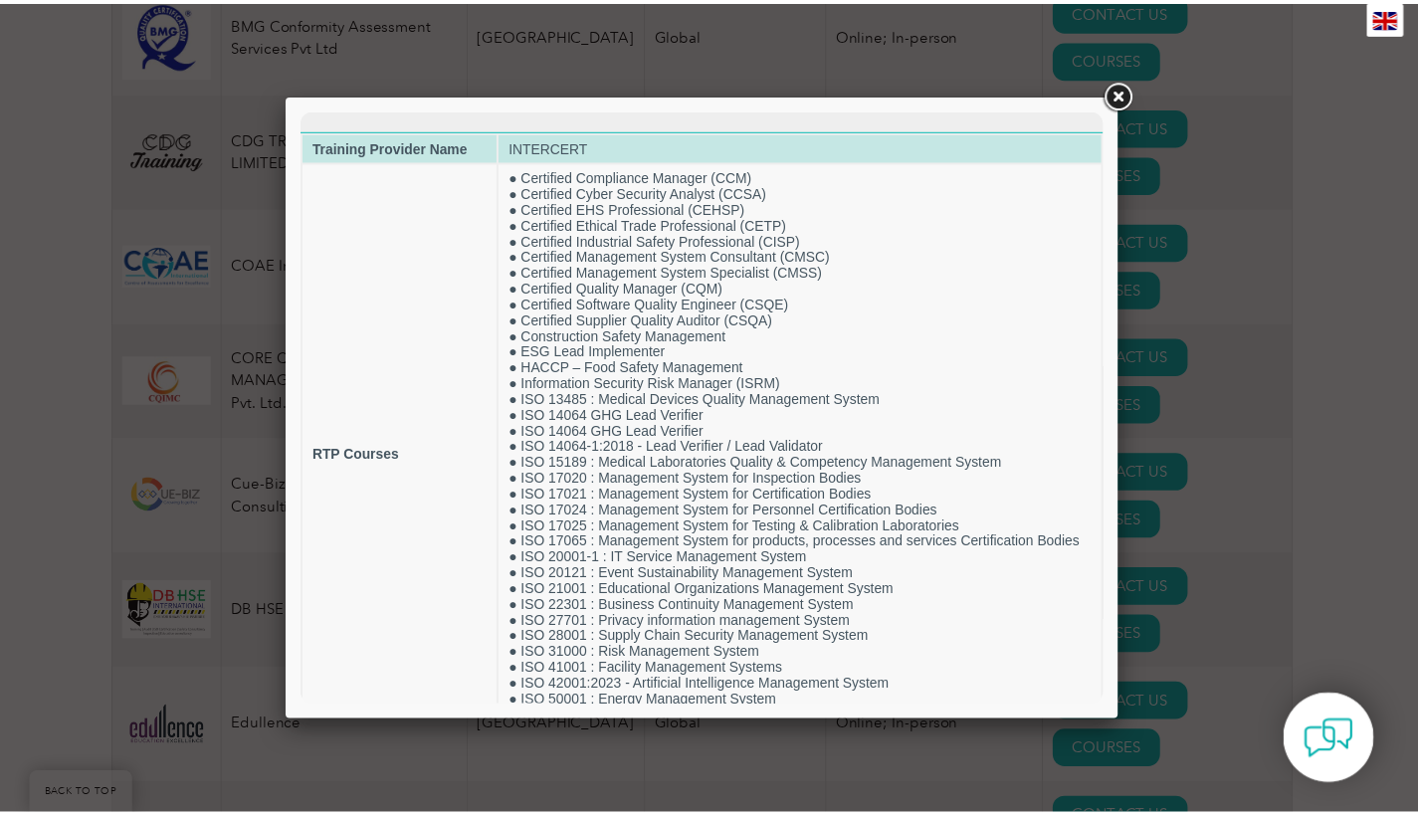
scroll to position [0, 0]
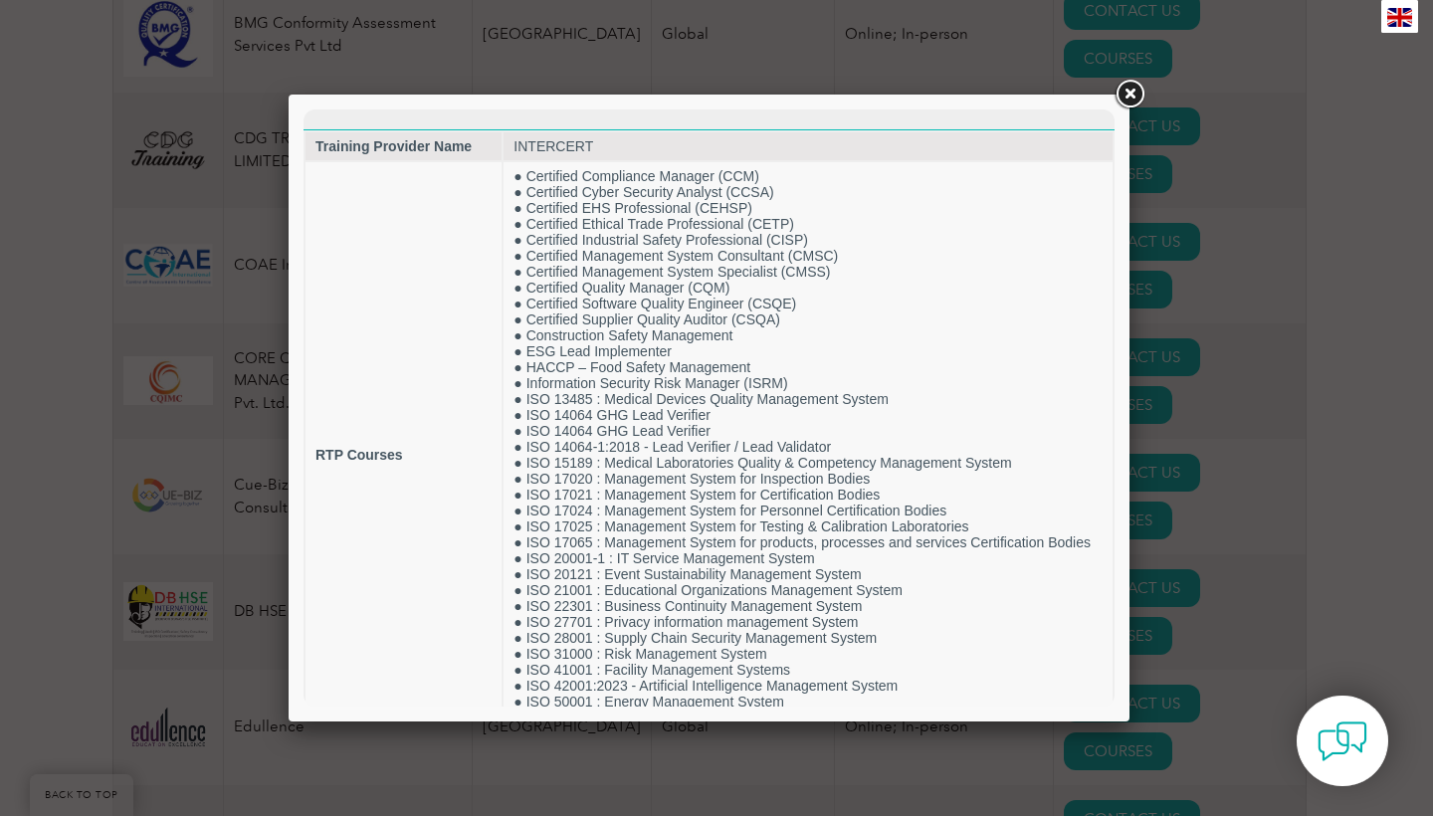
click at [1136, 92] on link at bounding box center [1130, 95] width 36 height 36
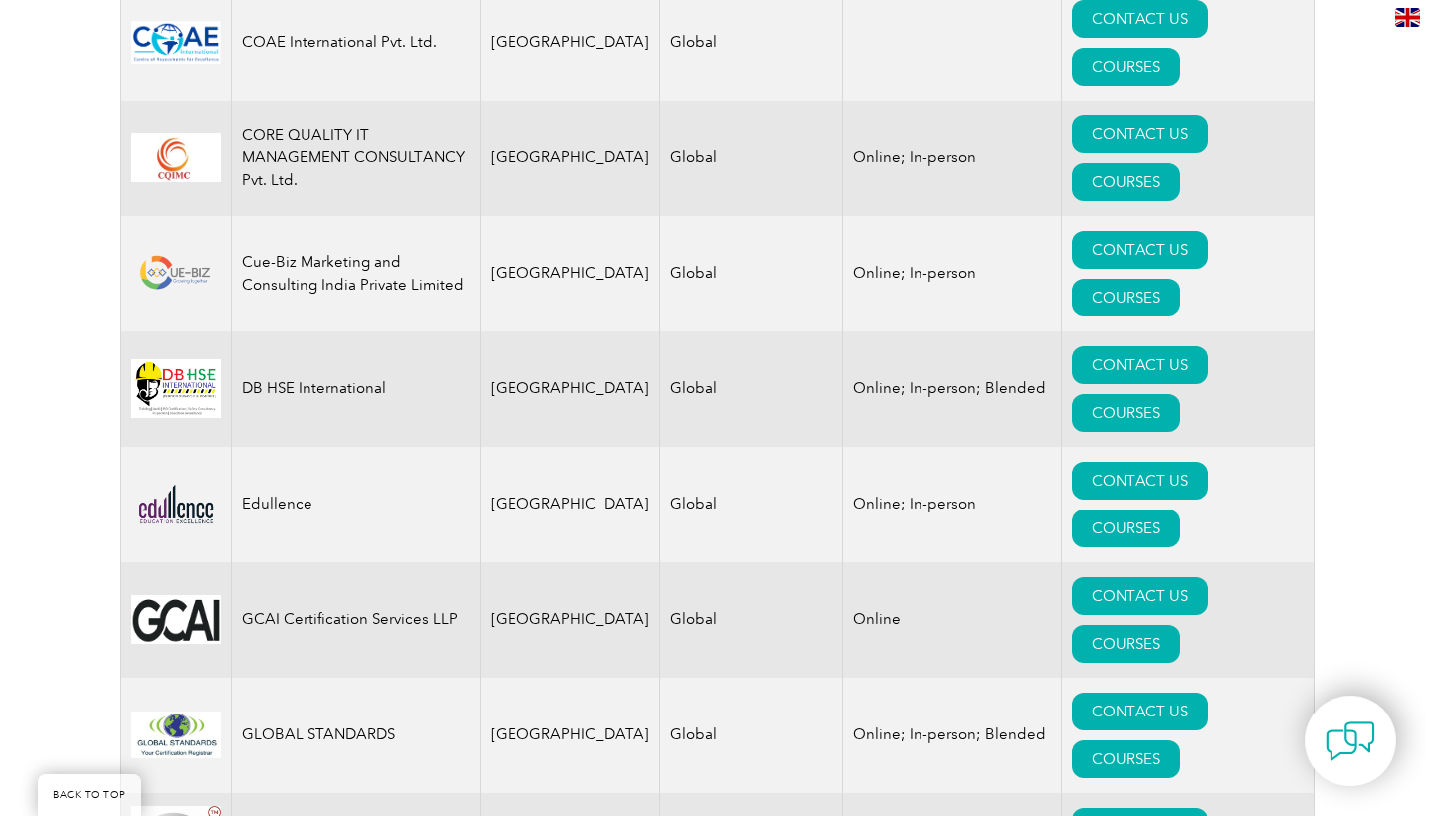
scroll to position [1650, 0]
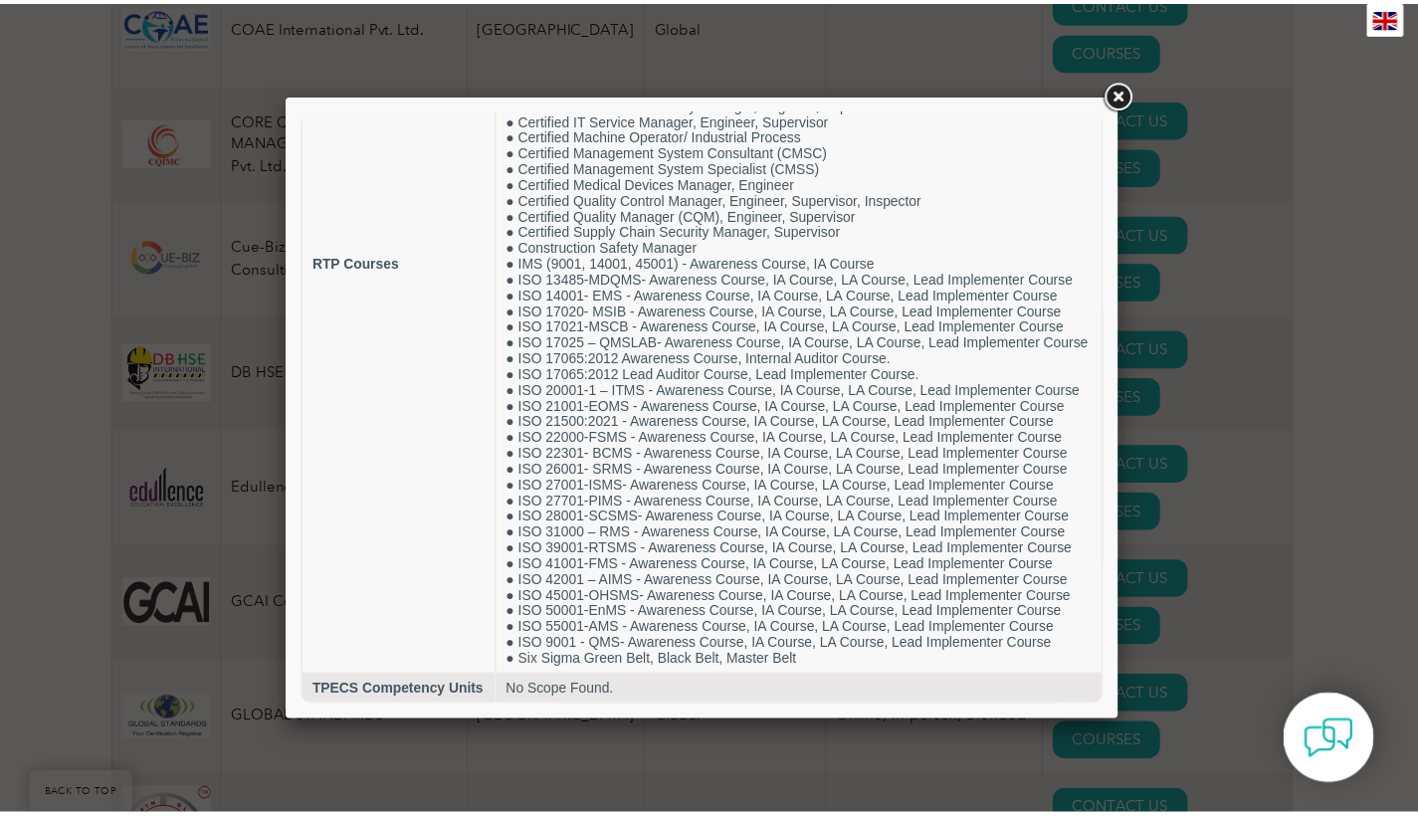
scroll to position [362, 0]
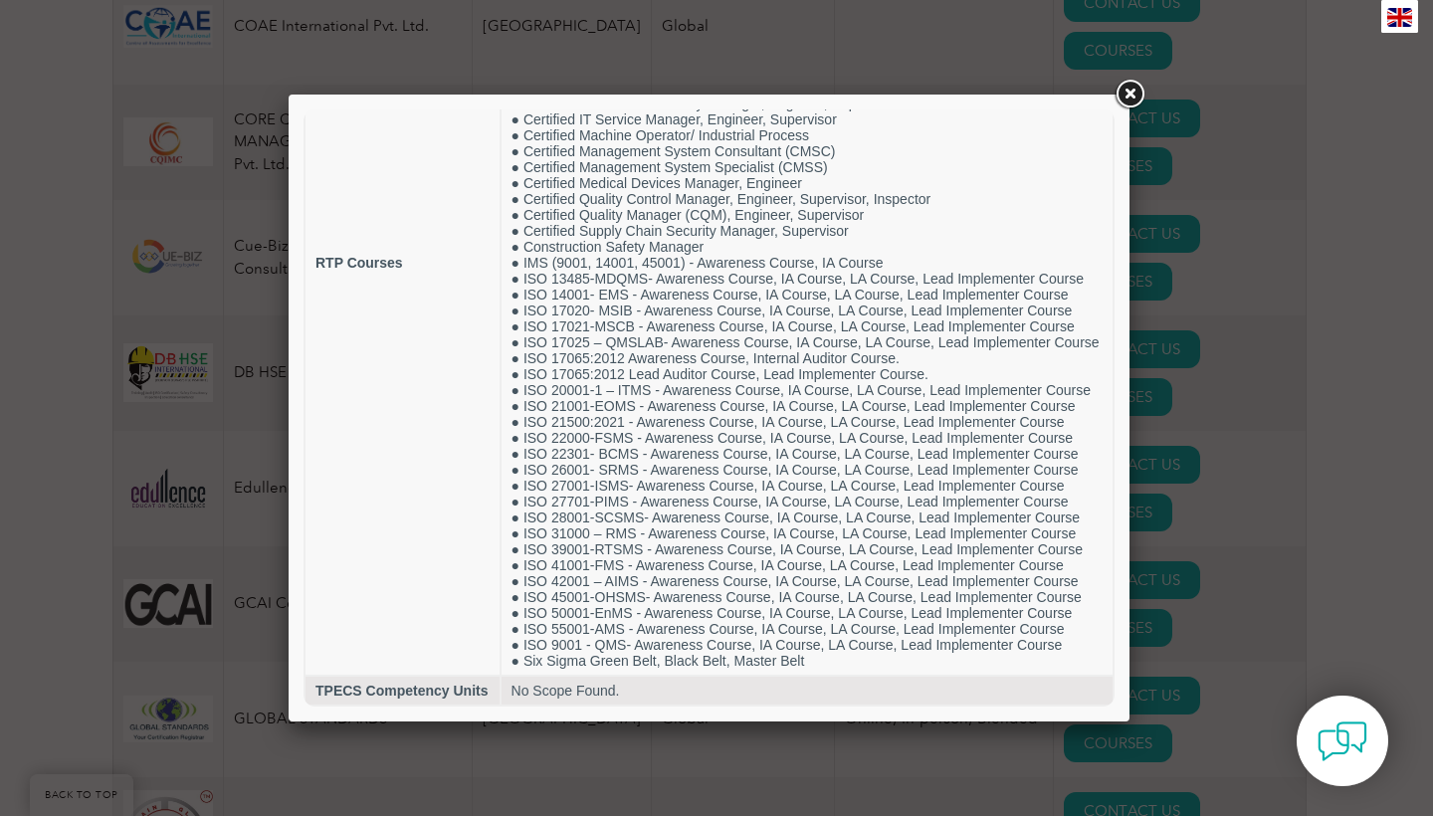
click at [1119, 95] on link at bounding box center [1130, 95] width 36 height 36
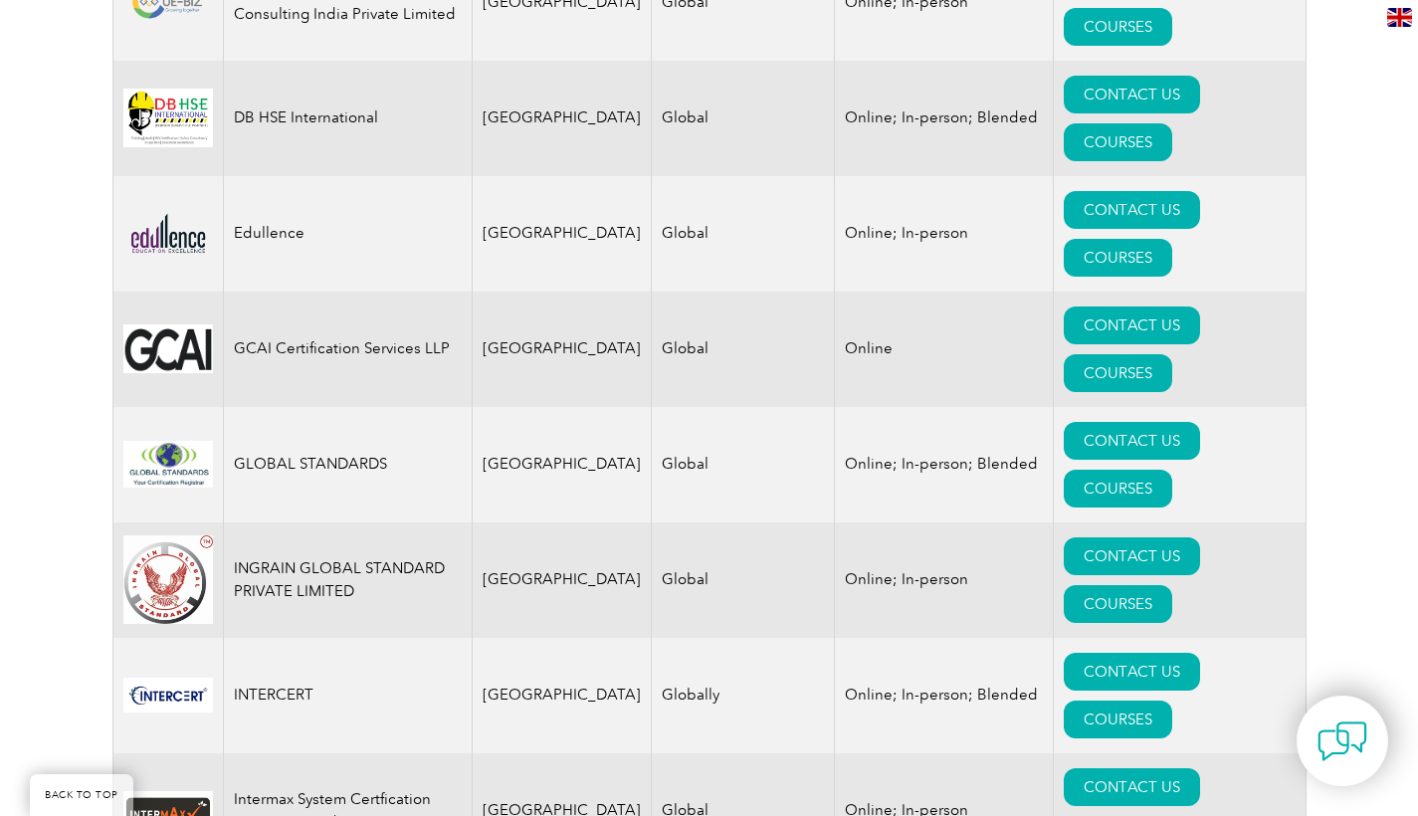
scroll to position [1910, 0]
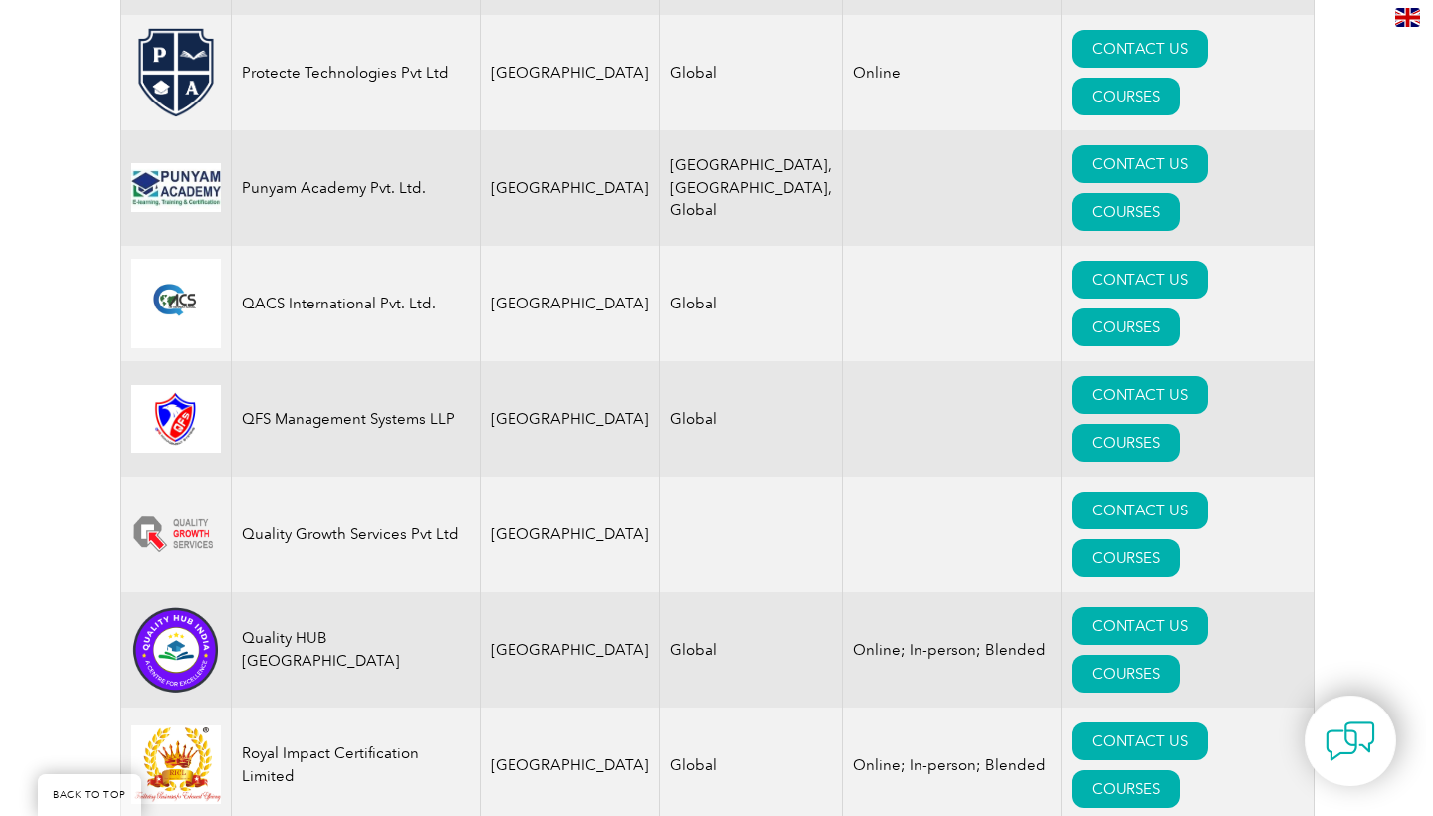
scroll to position [3911, 0]
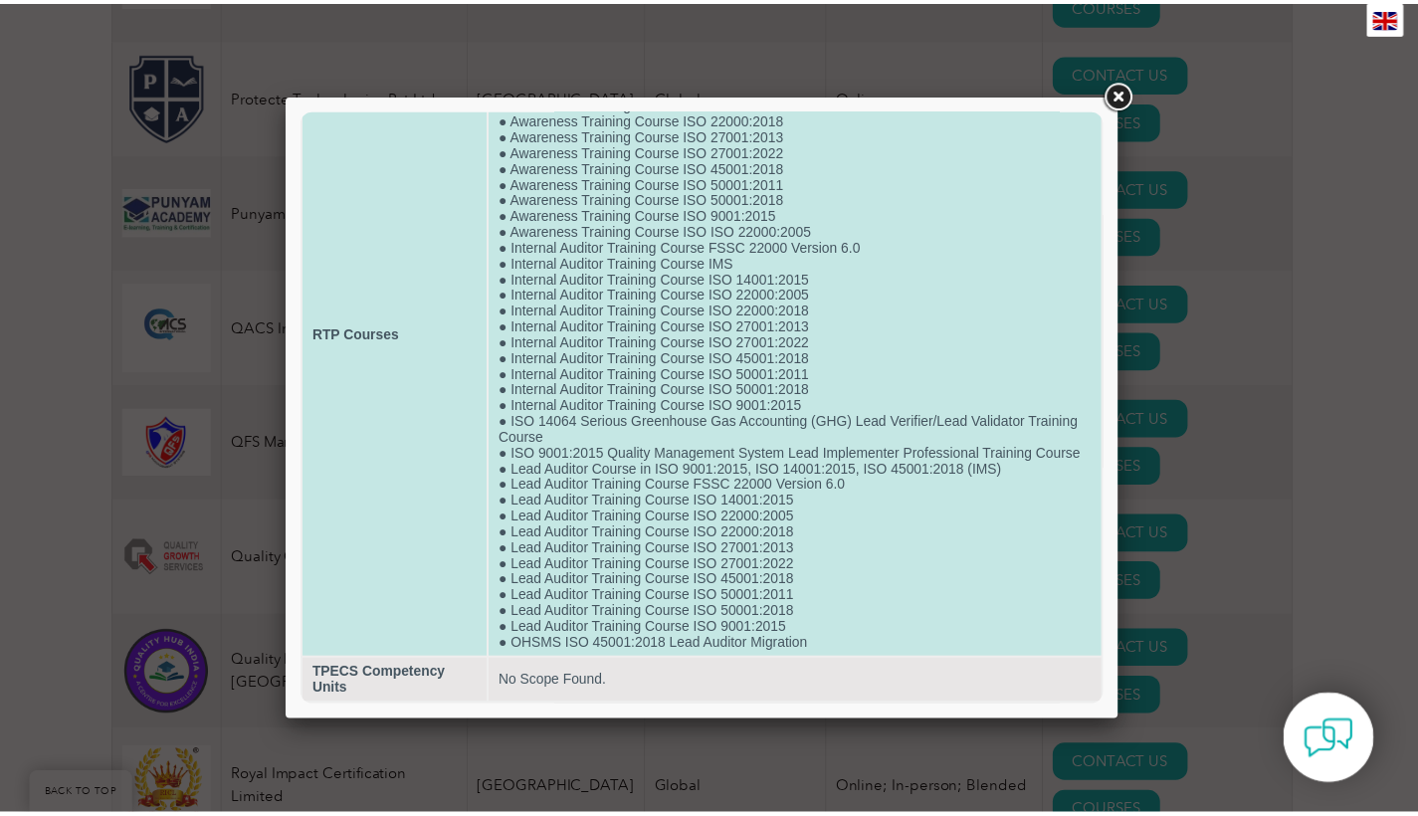
scroll to position [155, 0]
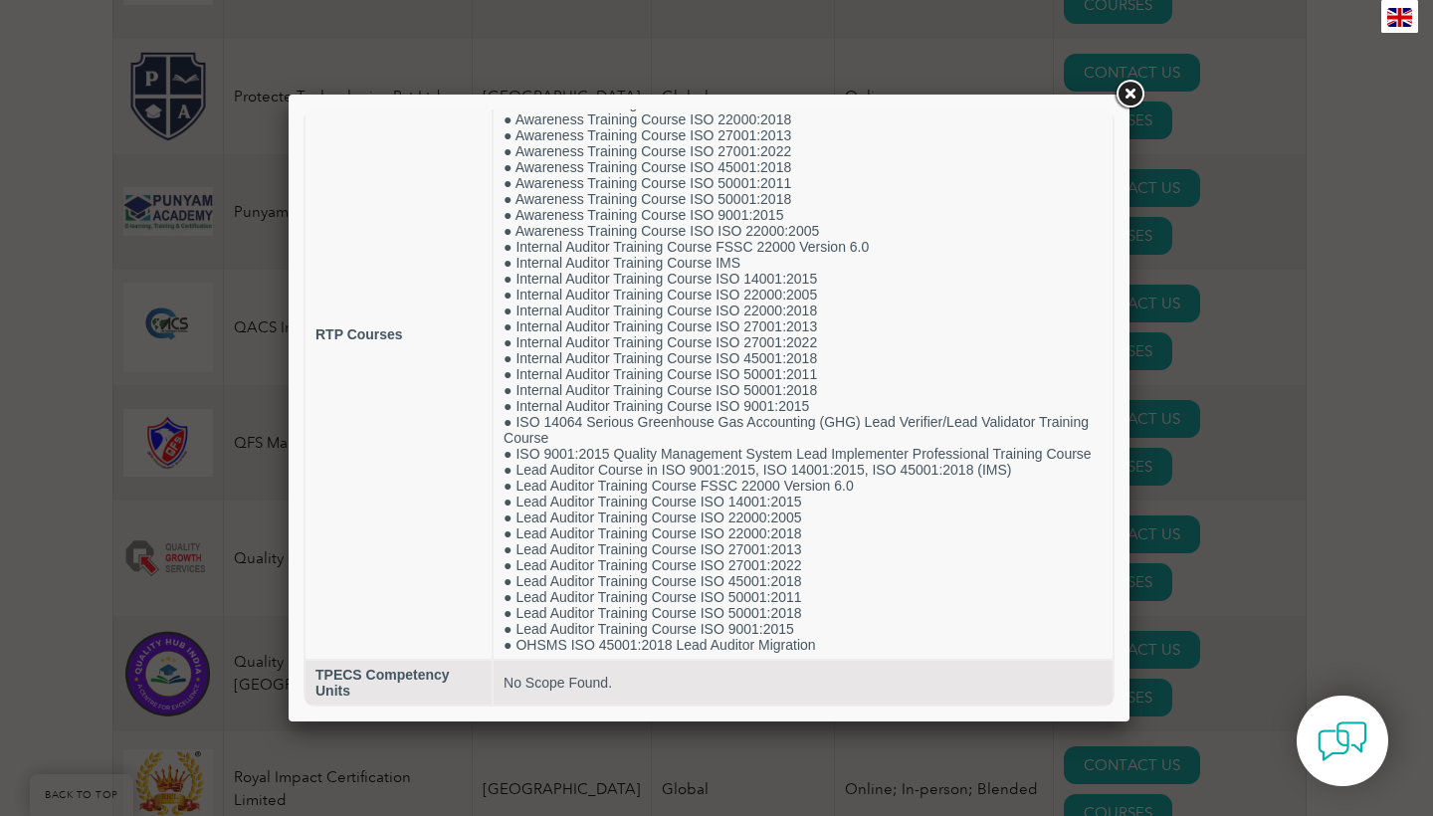
click at [1132, 93] on link at bounding box center [1130, 95] width 36 height 36
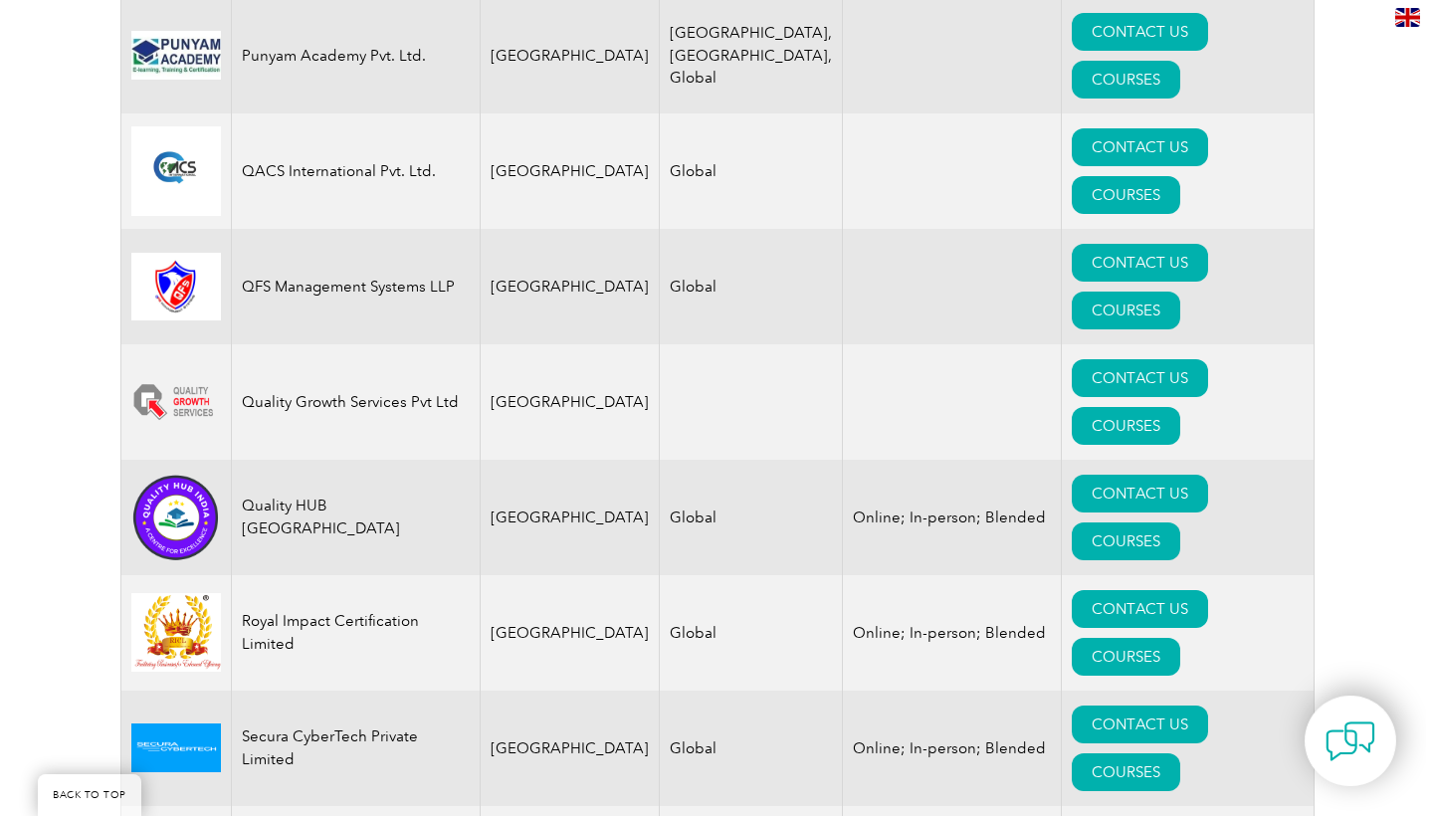
scroll to position [4133, 0]
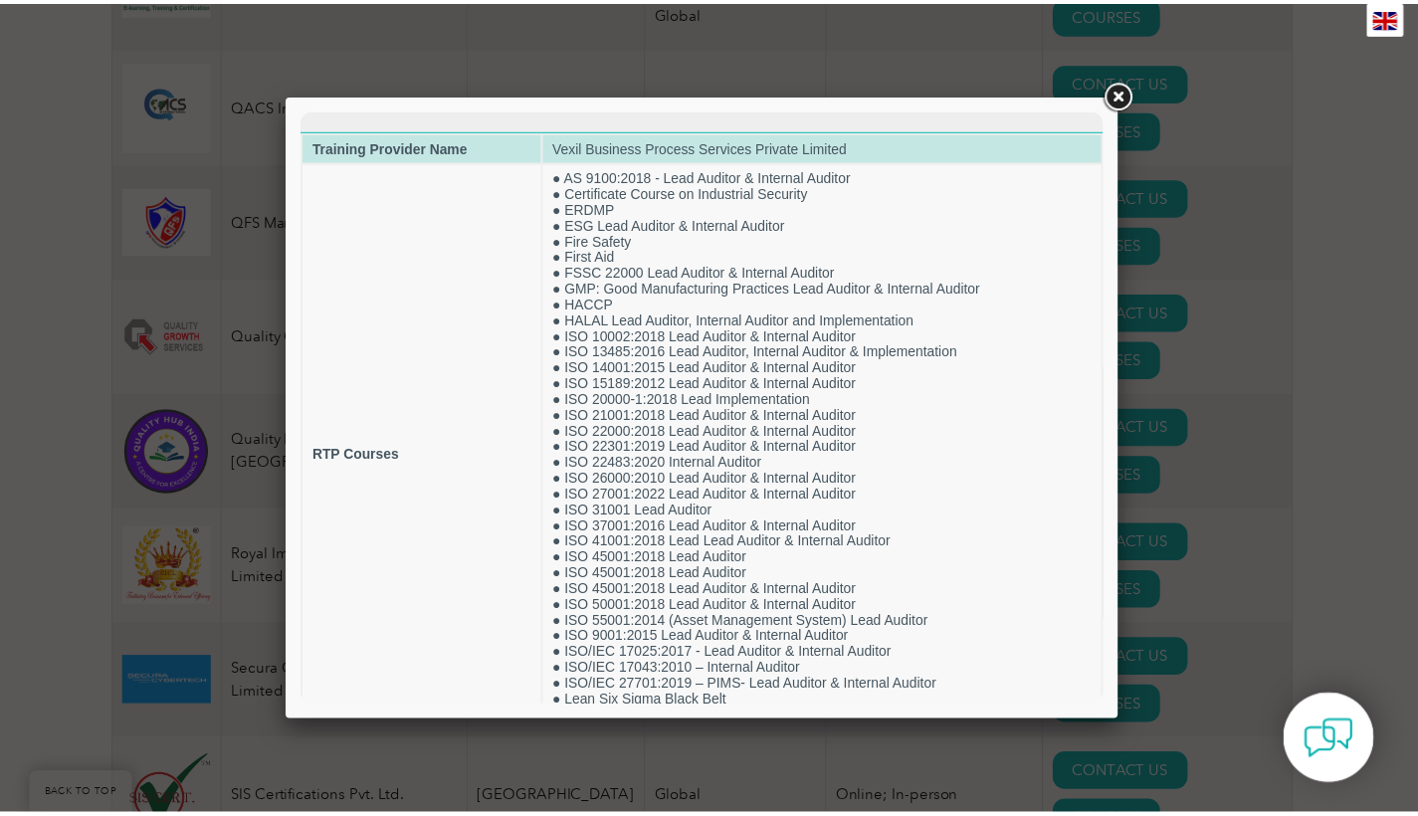
scroll to position [0, 0]
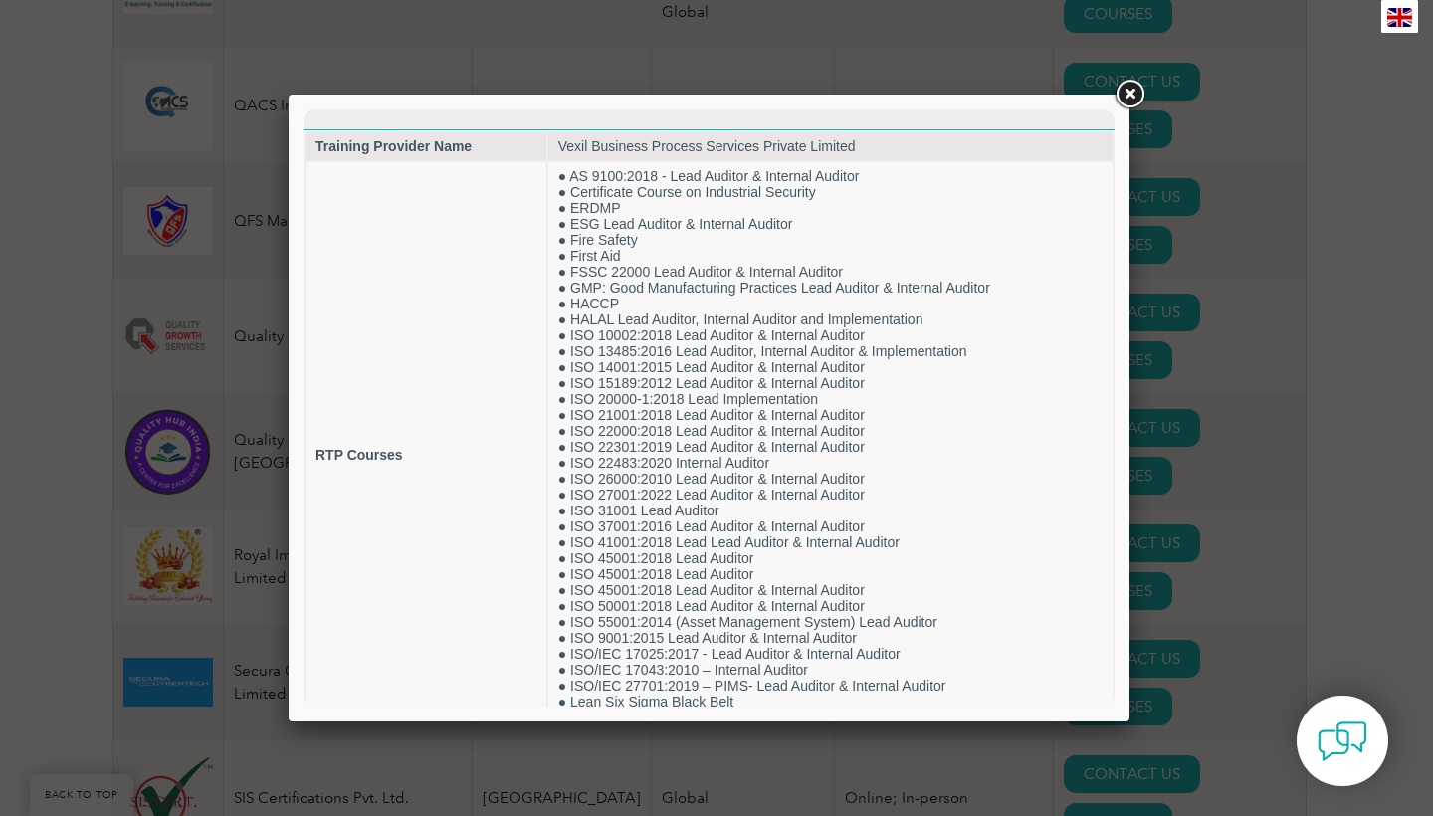
click at [1134, 95] on link at bounding box center [1130, 95] width 36 height 36
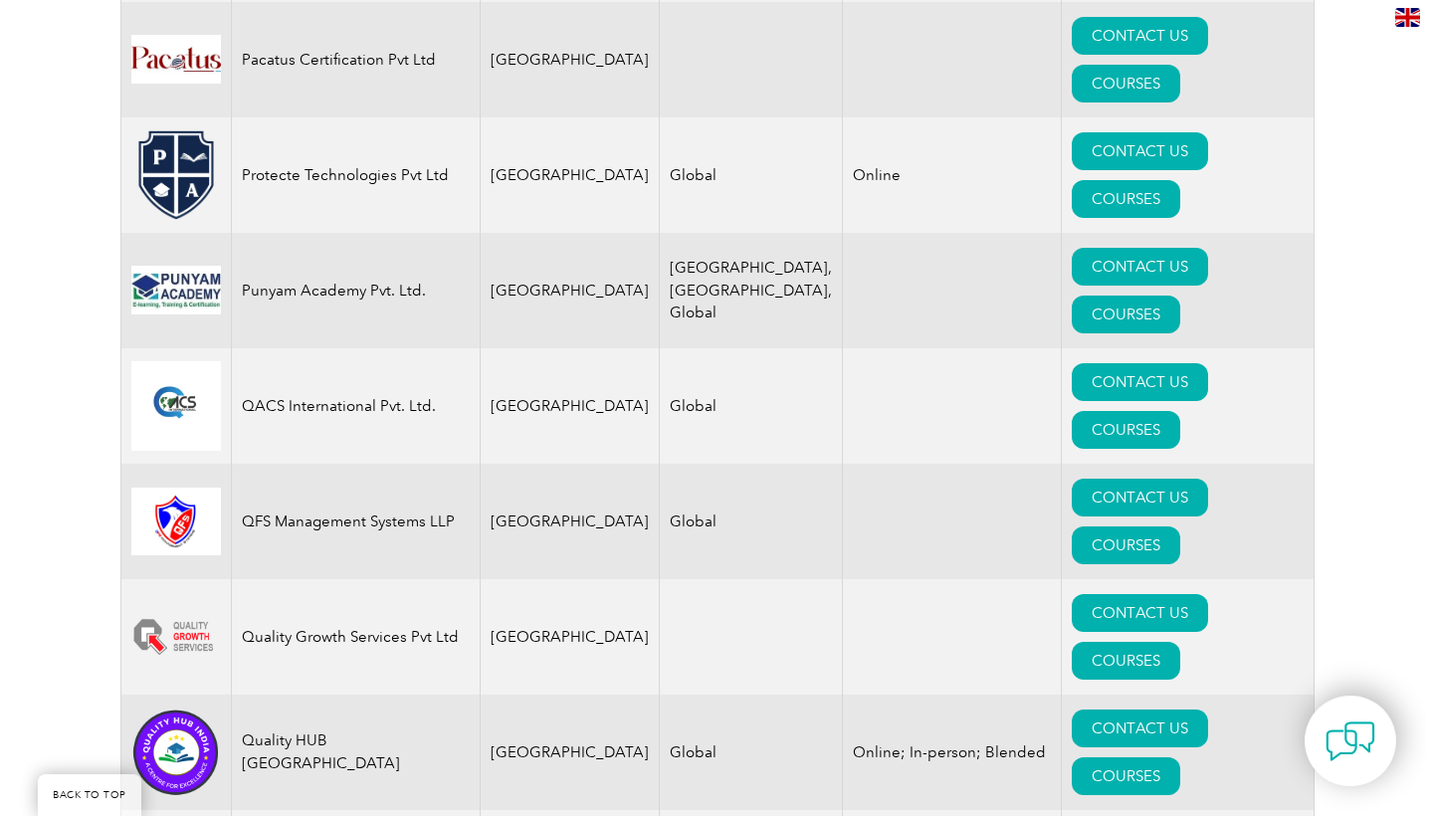
scroll to position [3830, 0]
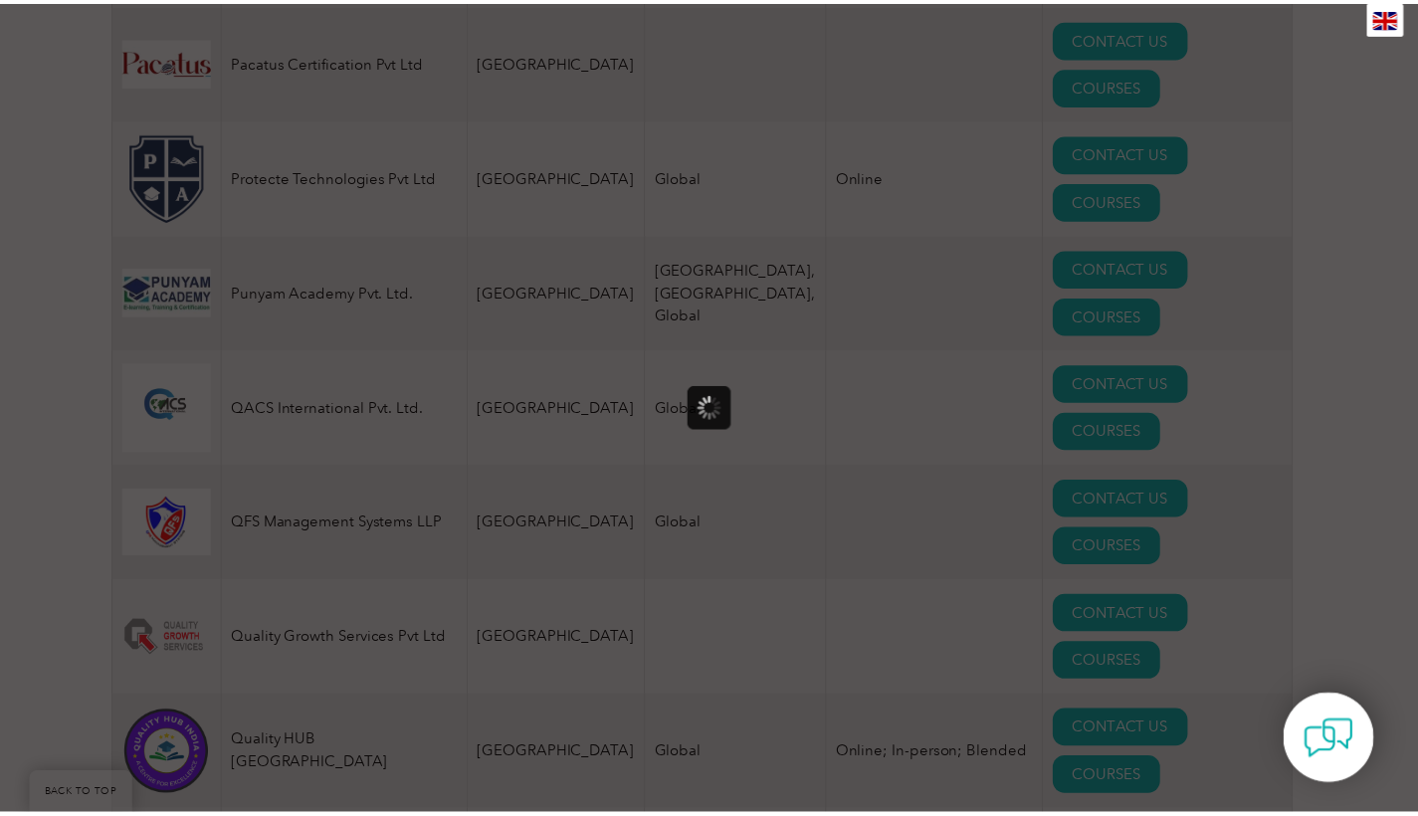
scroll to position [0, 0]
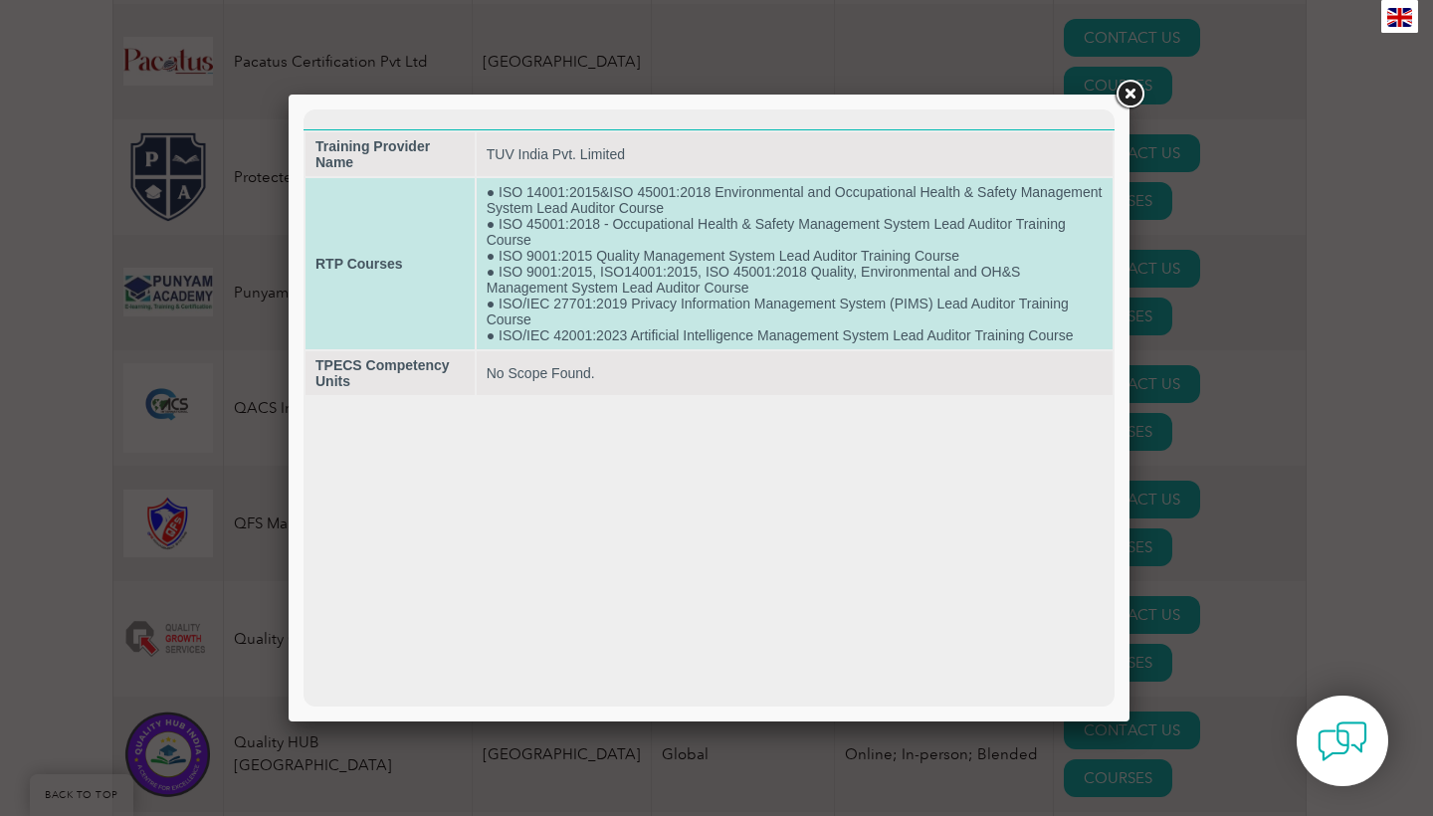
click at [863, 310] on td "● ISO 14001:2015&ISO 45001:2018 Environmental and Occupational Health & Safety …" at bounding box center [795, 263] width 636 height 171
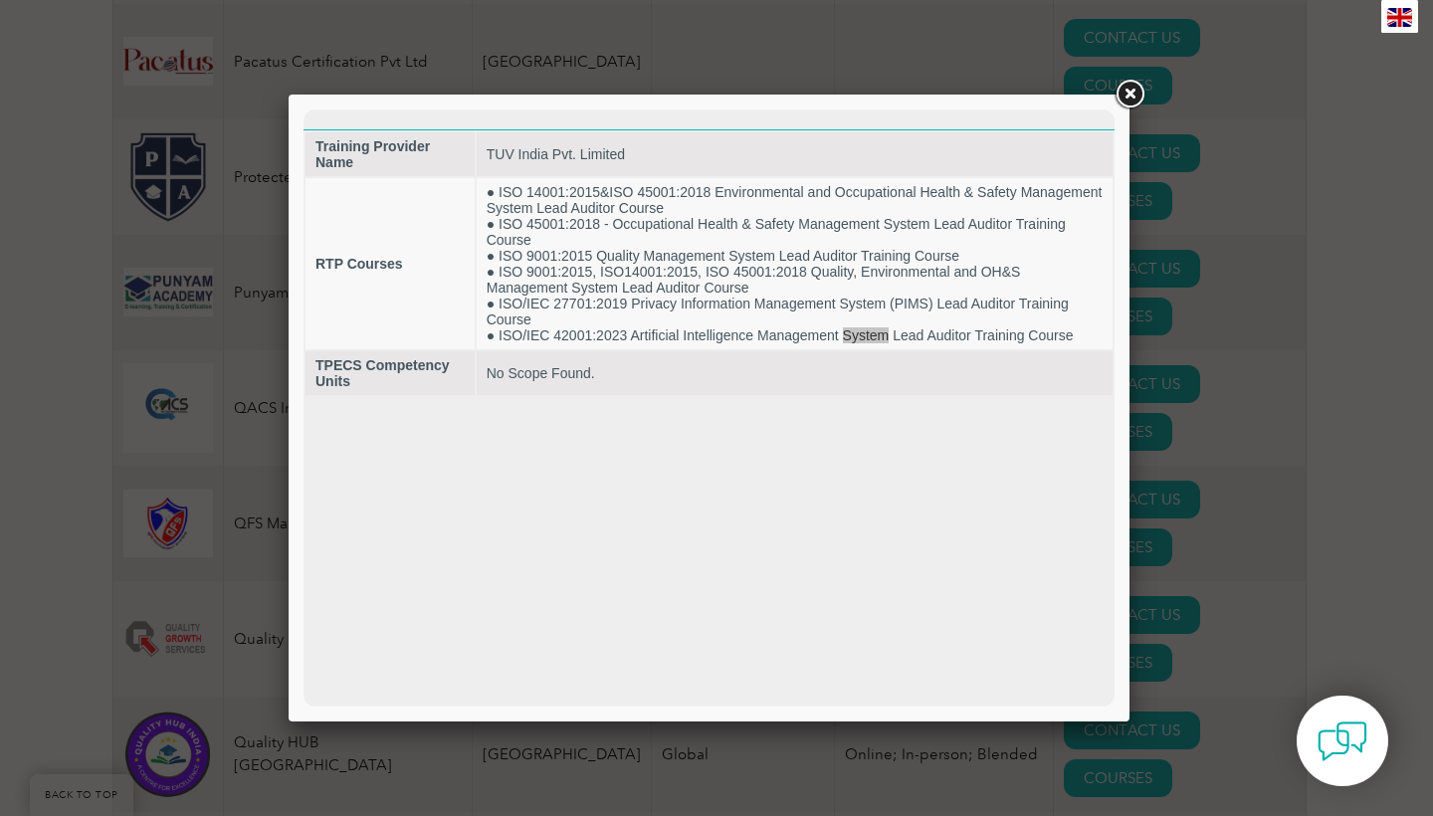
click at [1118, 95] on link at bounding box center [1130, 95] width 36 height 36
